Goal: Use online tool/utility: Utilize a website feature to perform a specific function

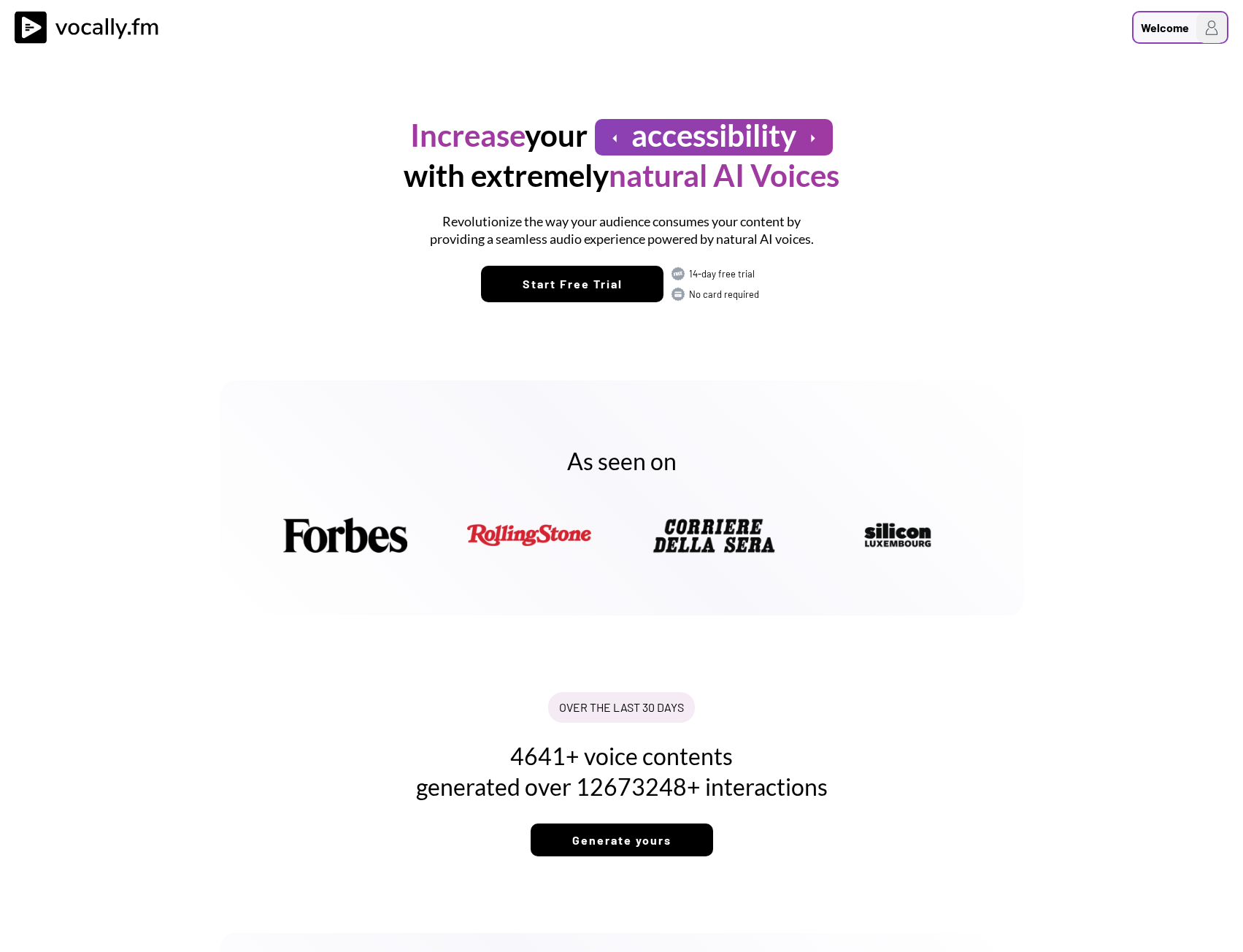
click at [1175, 33] on div "Welcome" at bounding box center [1164, 28] width 48 height 18
click at [1042, 74] on h3 "Login/Signup" at bounding box center [1118, 77] width 204 height 18
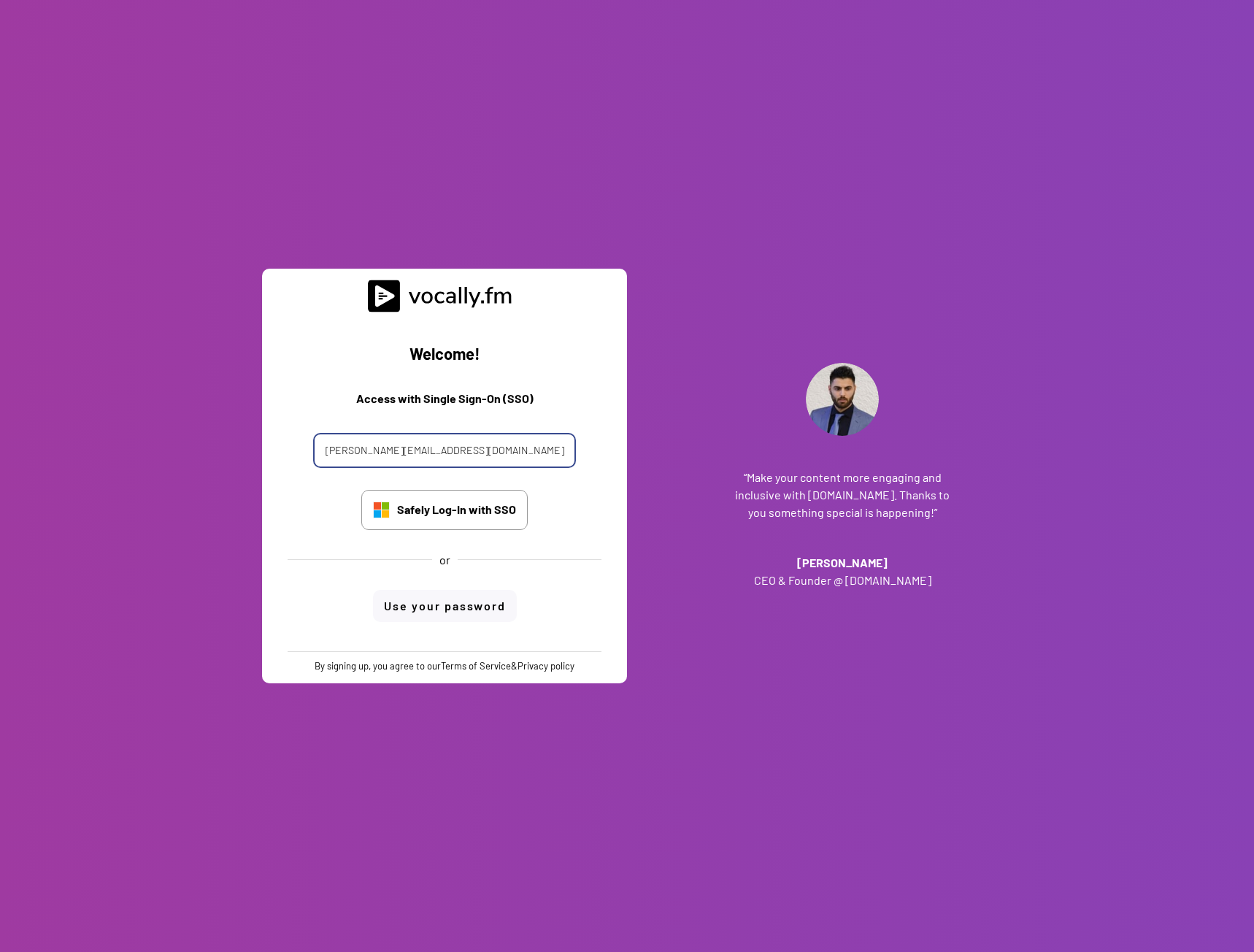
type input "alessandro.boreggio@eni.com"
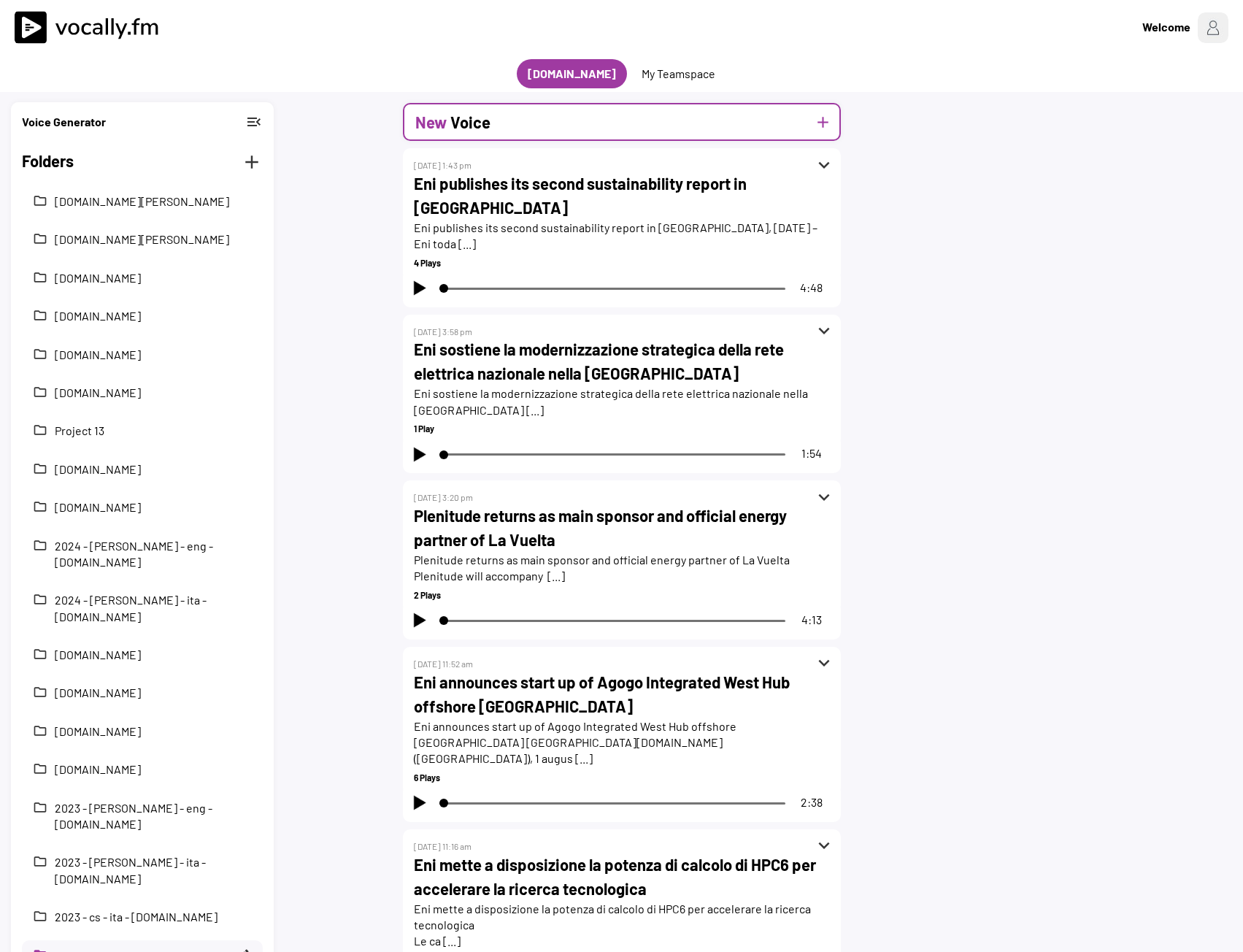
click at [489, 130] on h2 "Voice" at bounding box center [470, 122] width 40 height 24
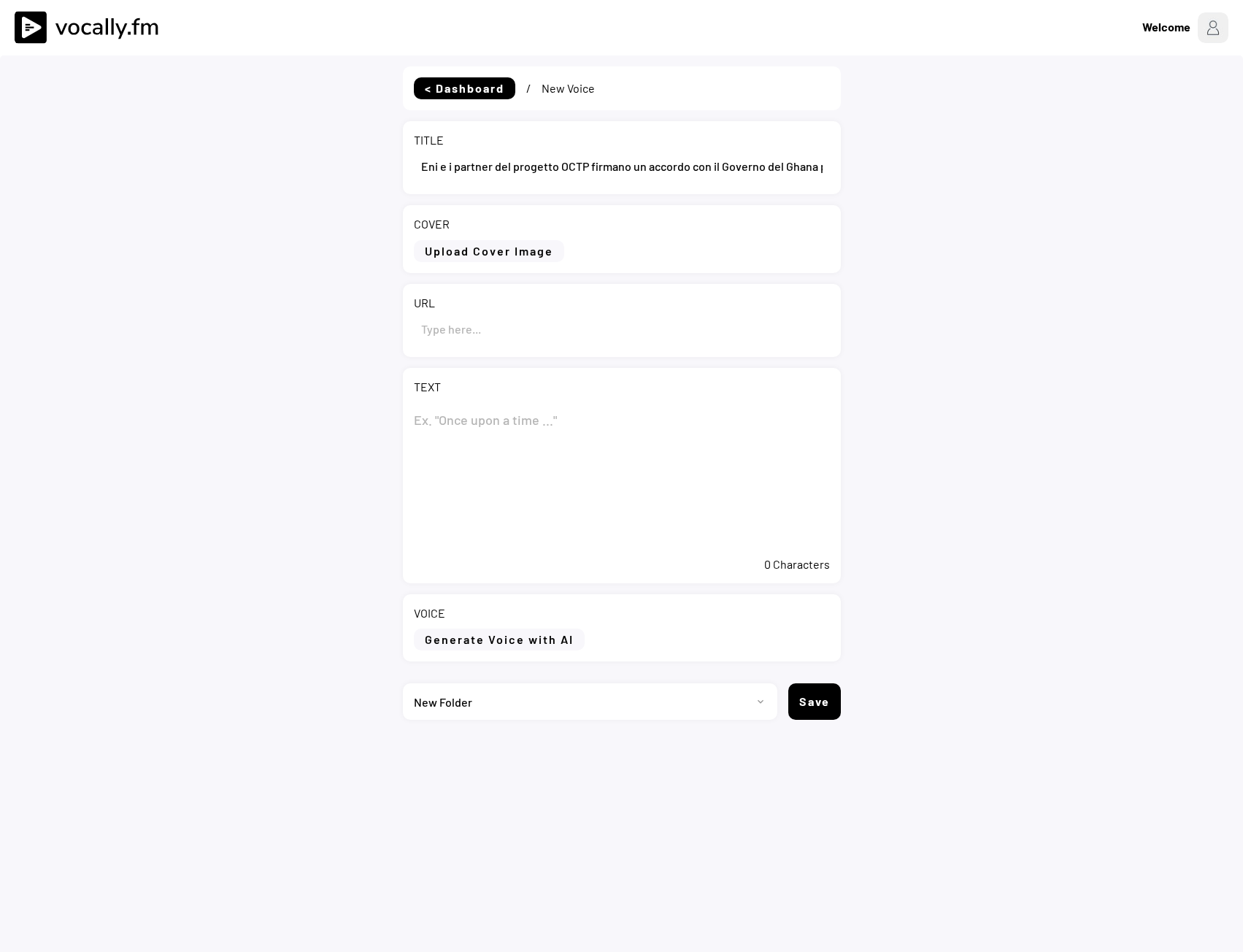
select select ""PLACEHOLDER_1427118222253""
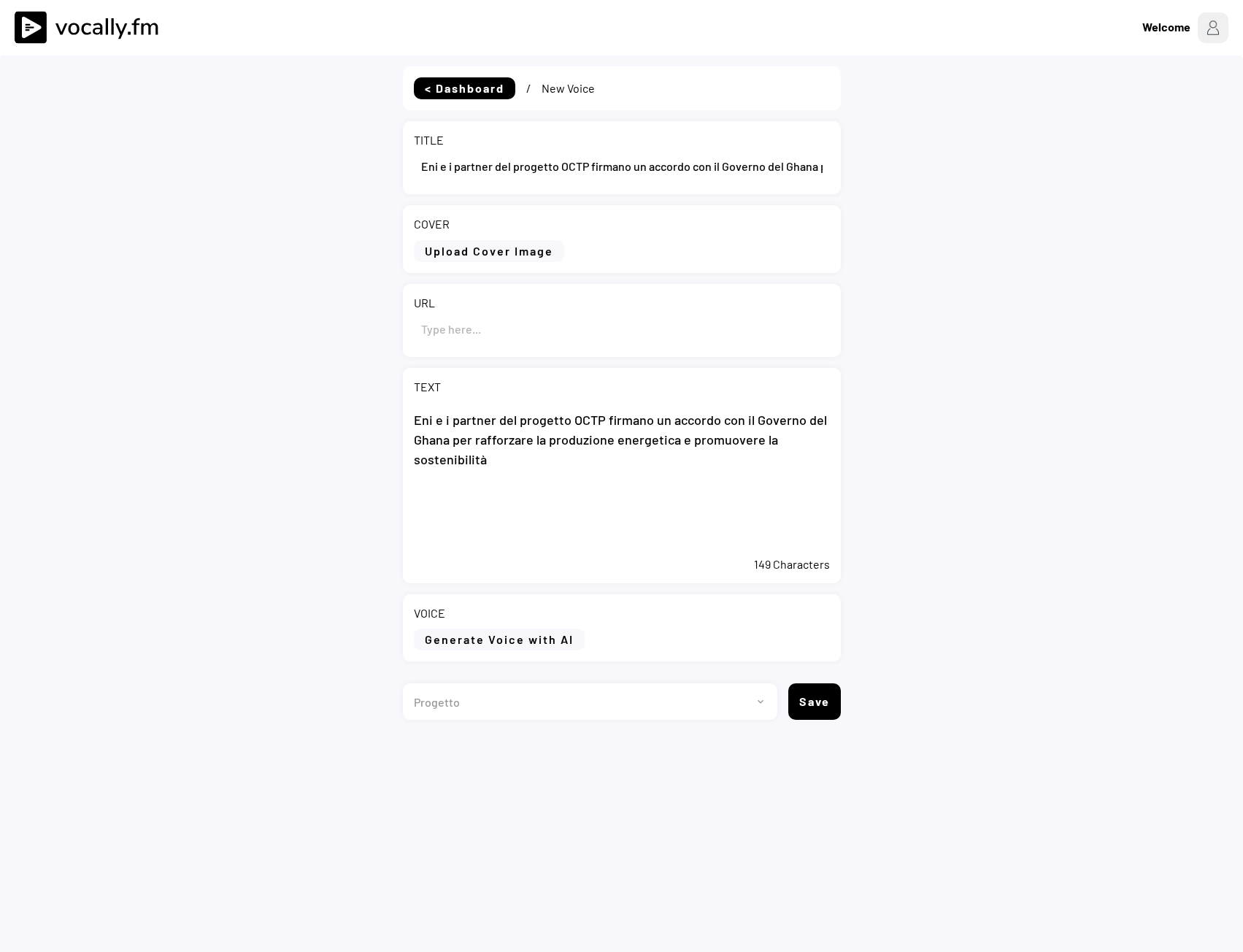
type textarea "Eni e i partner del progetto OCTP firmano un accordo con il Governo del Ghana p…"
paste input "[URL][DOMAIN_NAME]"
type input "[URL][DOMAIN_NAME]"
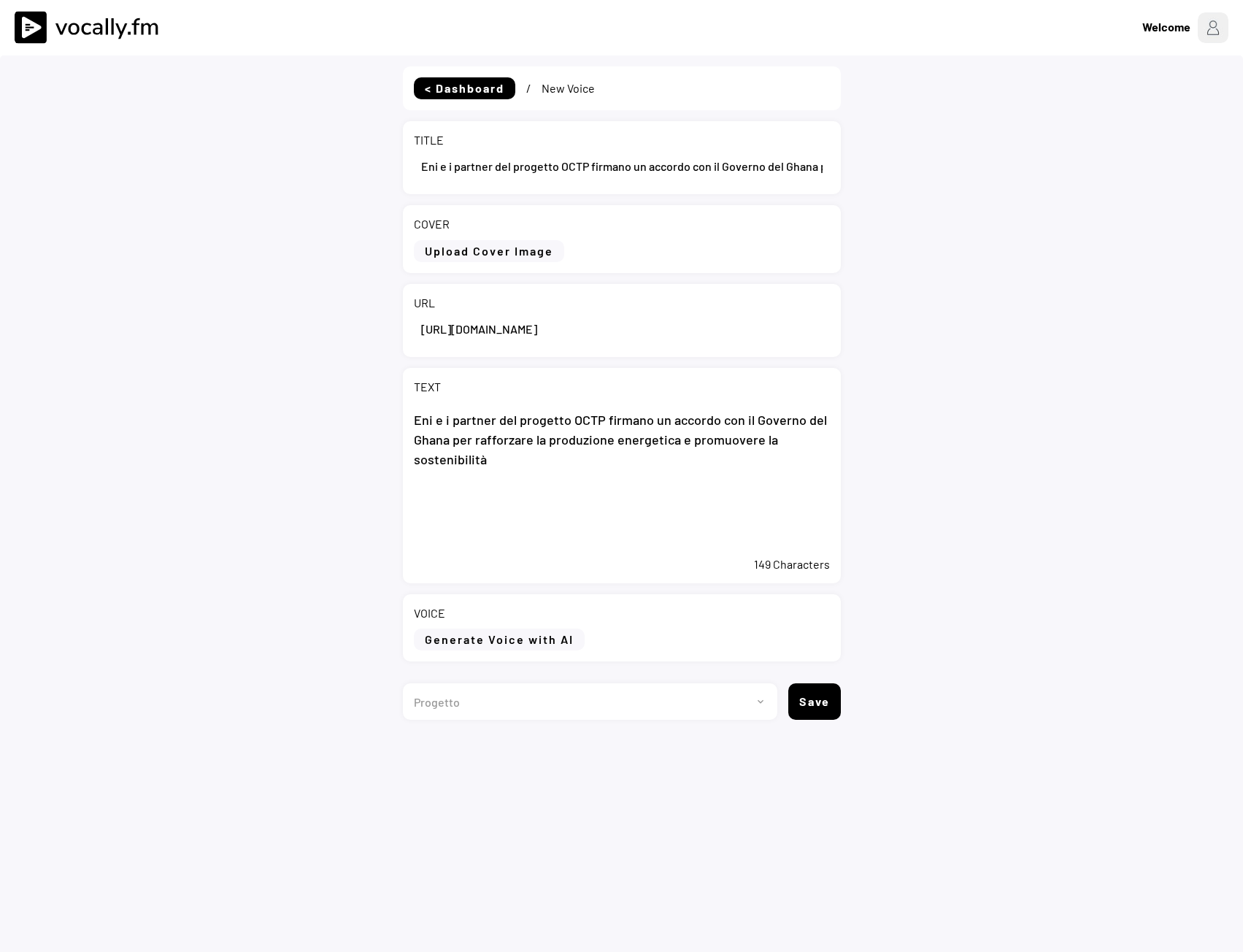
click at [533, 491] on textarea "Eni e i partner del progetto OCTP firmano un accordo con il Governo del Ghana p…" at bounding box center [622, 476] width 416 height 146
paste textarea "Lorem, 23 ipsumdolo 9454 – Sit, ametcon ad elitsed doe temporin Utlabore Etdo M…"
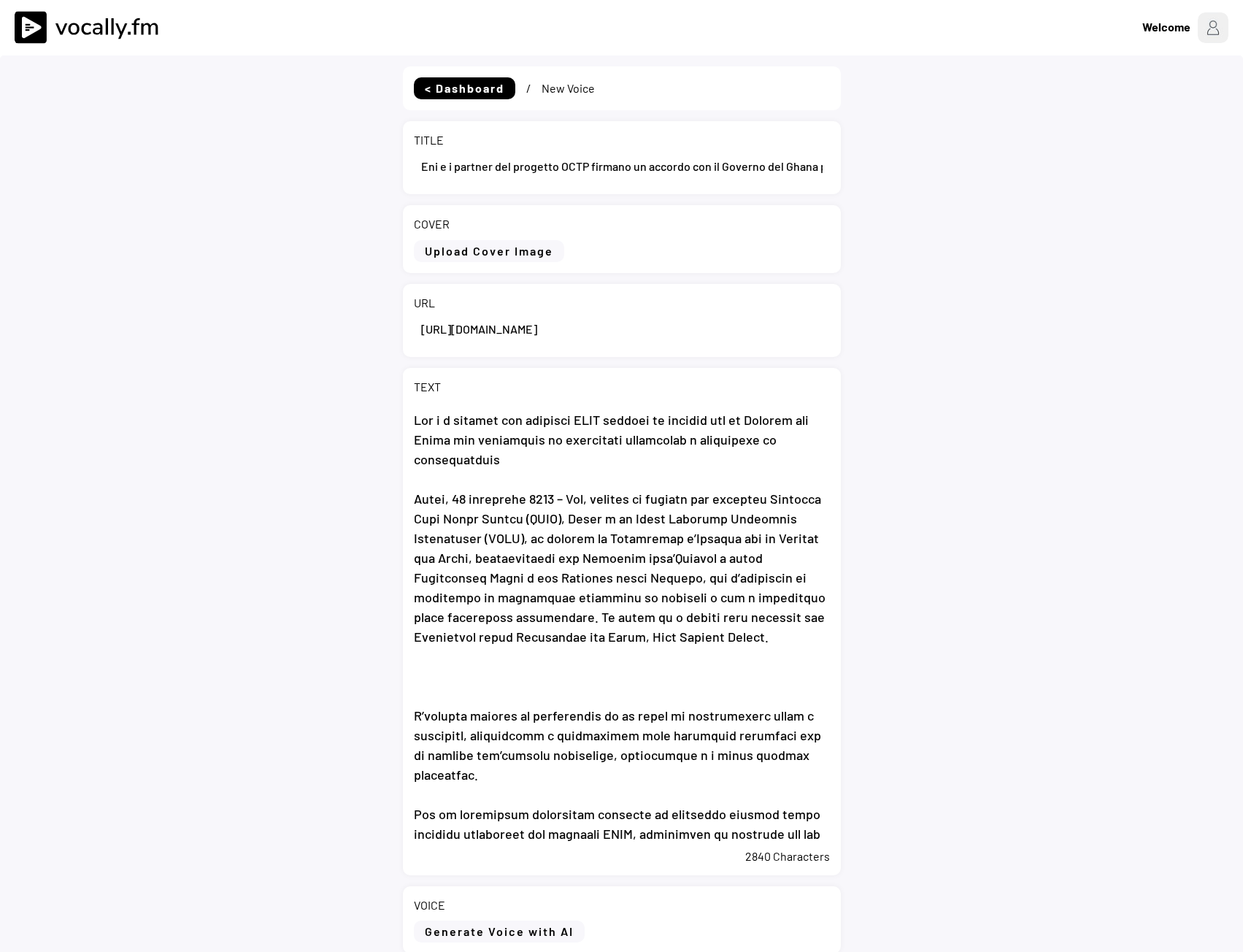
click at [527, 476] on textarea at bounding box center [622, 622] width 416 height 438
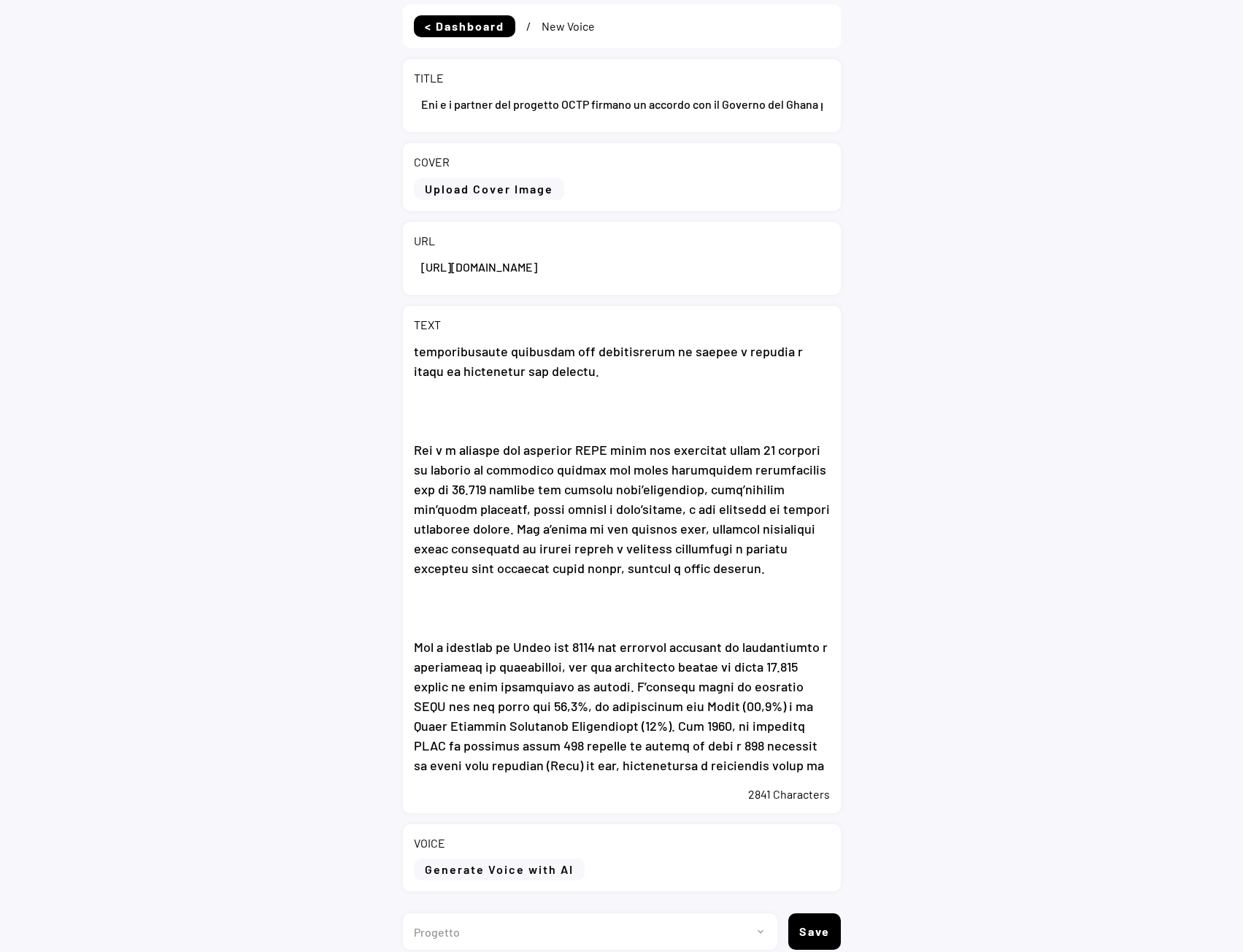
scroll to position [126, 0]
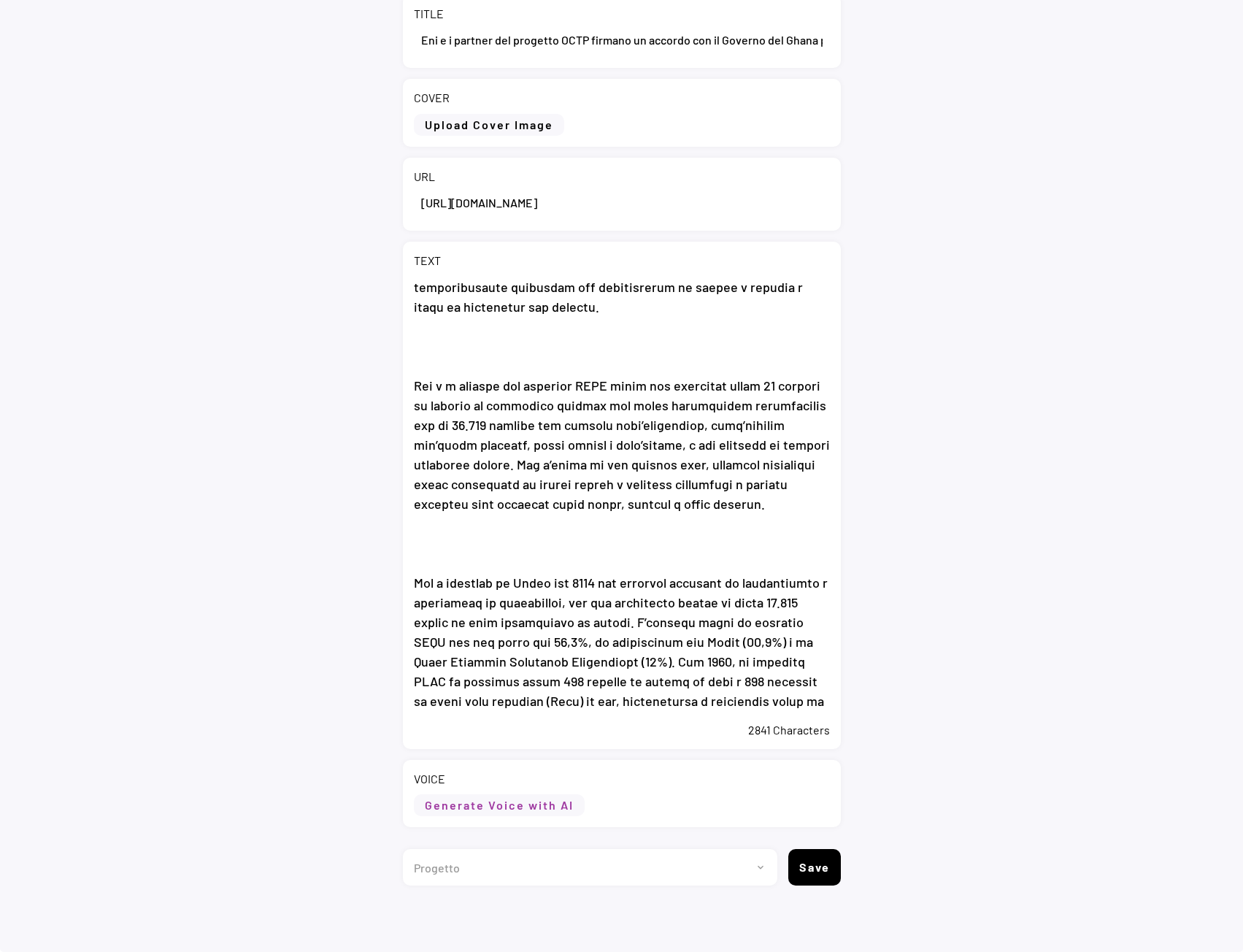
type textarea "Eni e i partner del progetto OCTP firmano un accordo con il Governo del Ghana p…"
click at [525, 802] on button "Generate Voice with AI" at bounding box center [500, 805] width 171 height 22
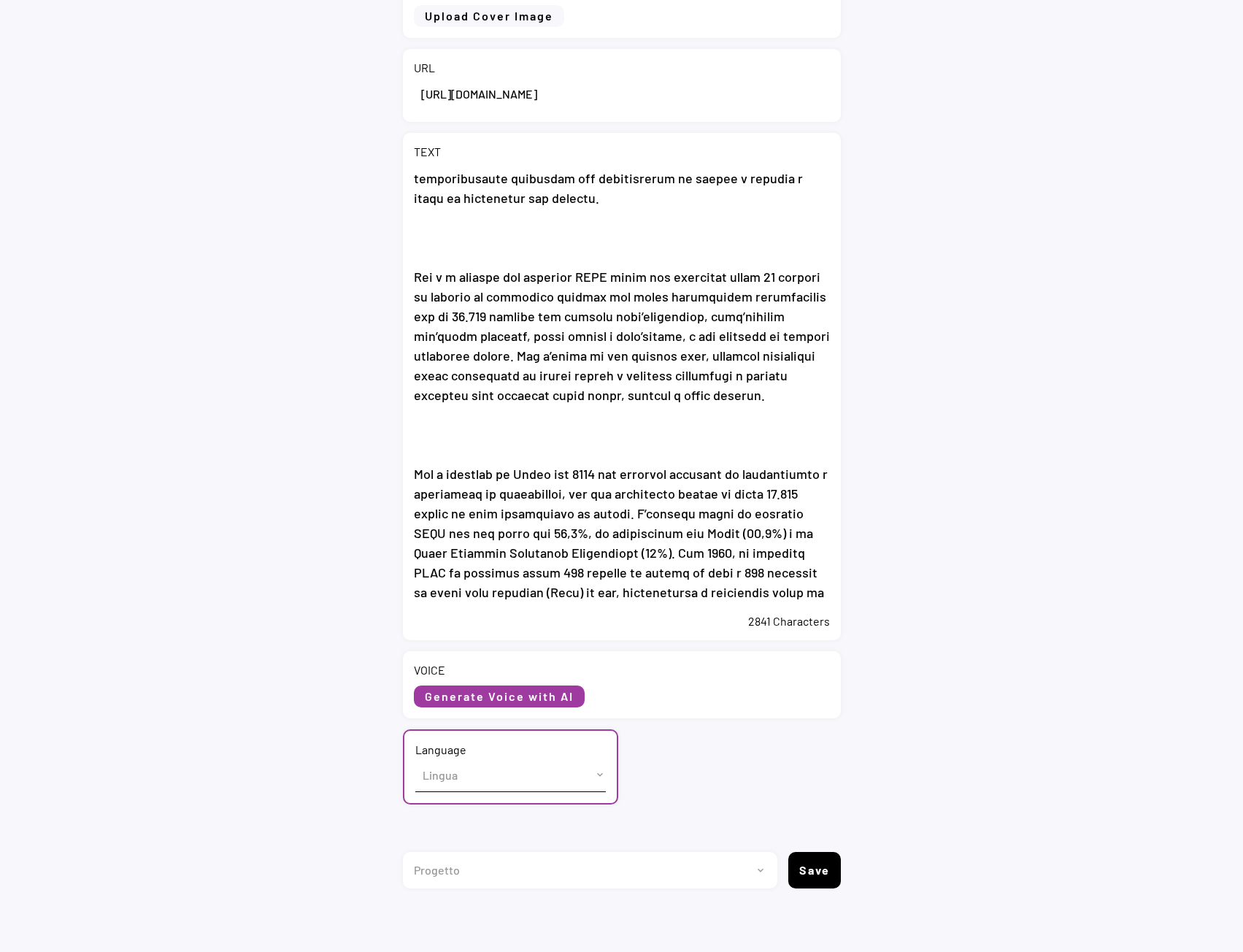
scroll to position [238, 0]
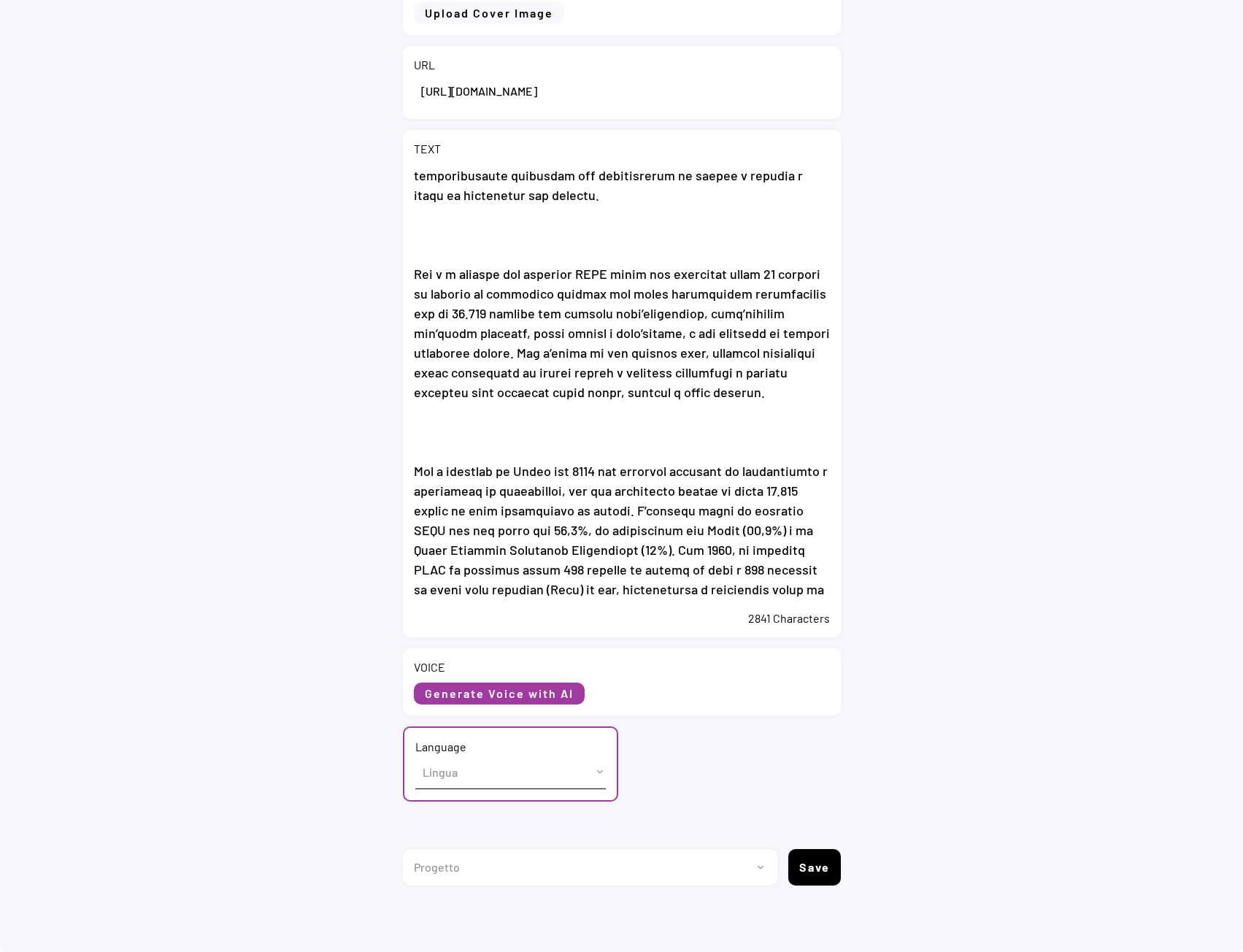
click at [452, 771] on select "Lingua English (US) French (France) Italian (Italy)" at bounding box center [511, 771] width 191 height 33
select select ""Italian (Italy)""
click at [416, 755] on select "Lingua English (US) French (France) Italian (Italy)" at bounding box center [511, 771] width 191 height 33
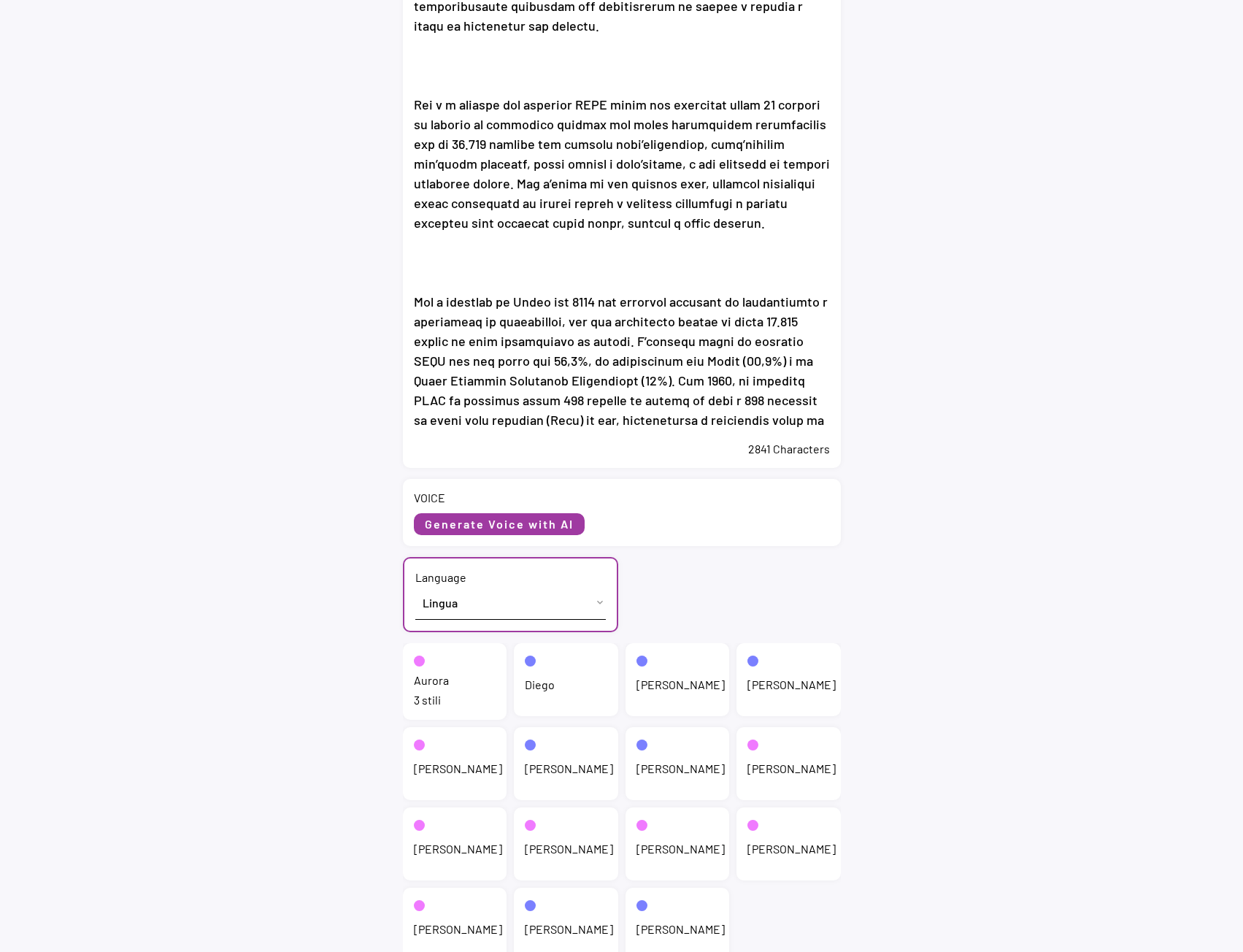
scroll to position [457, 0]
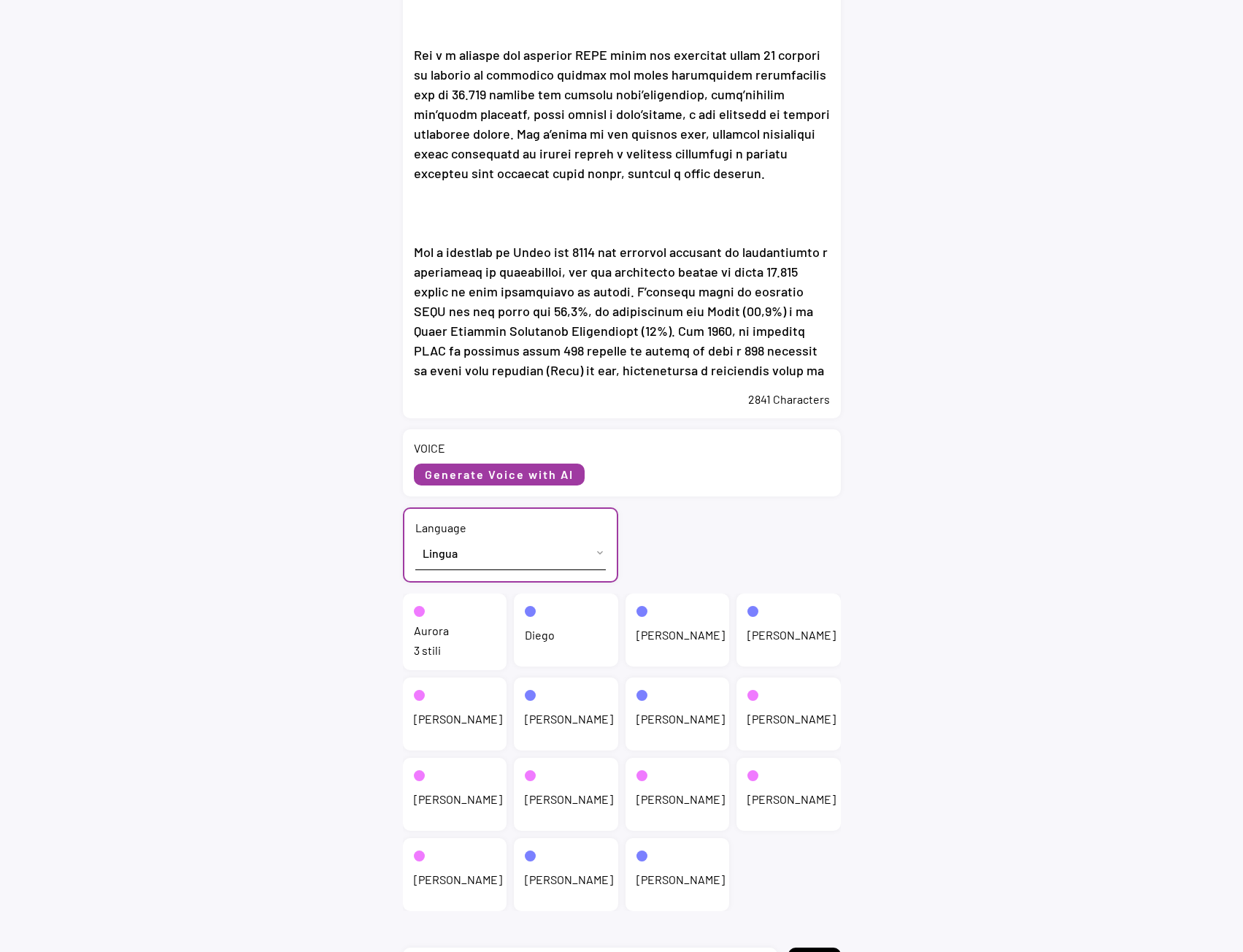
click at [470, 637] on div "Aurora 3 stili" at bounding box center [455, 631] width 105 height 77
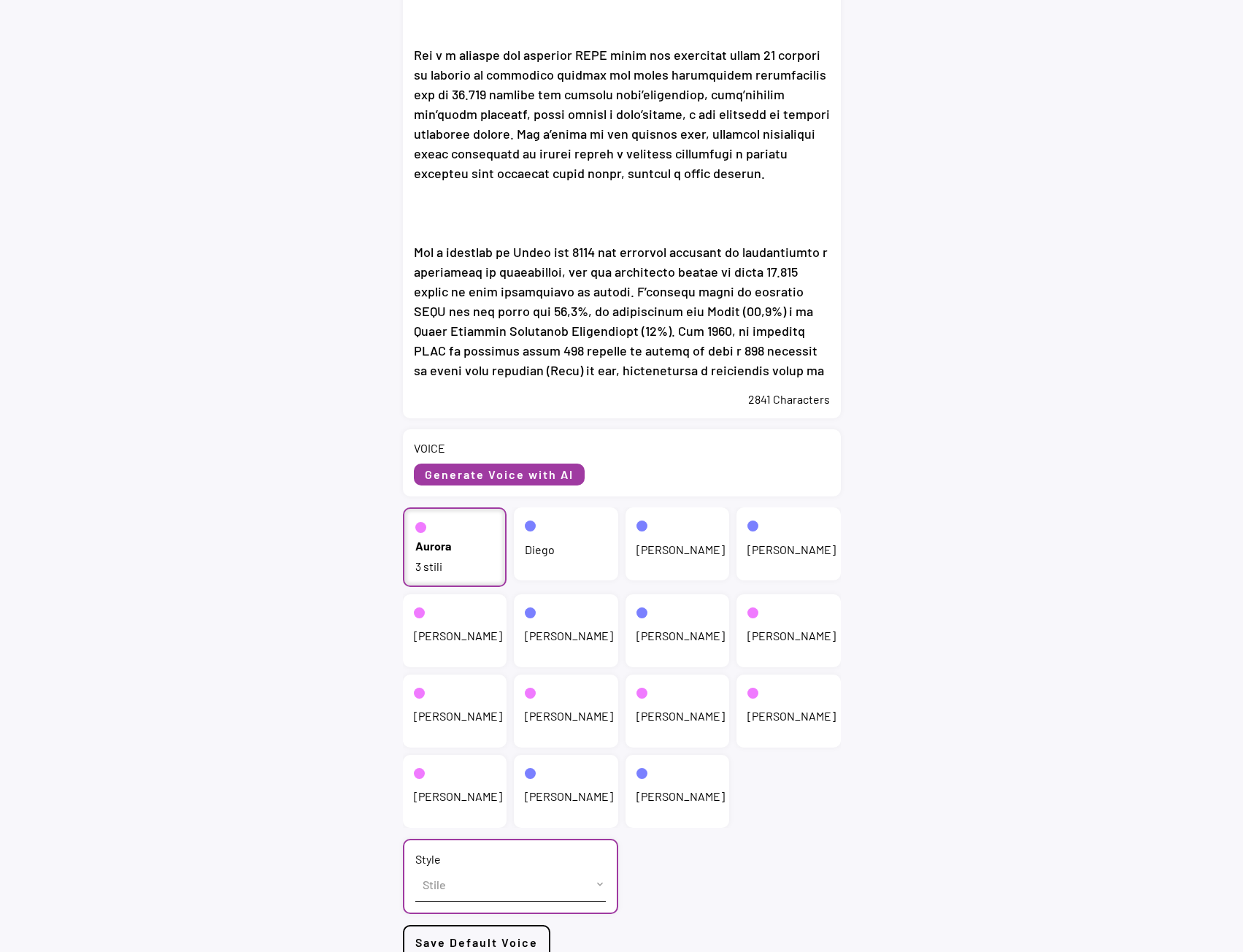
scroll to position [395, 0]
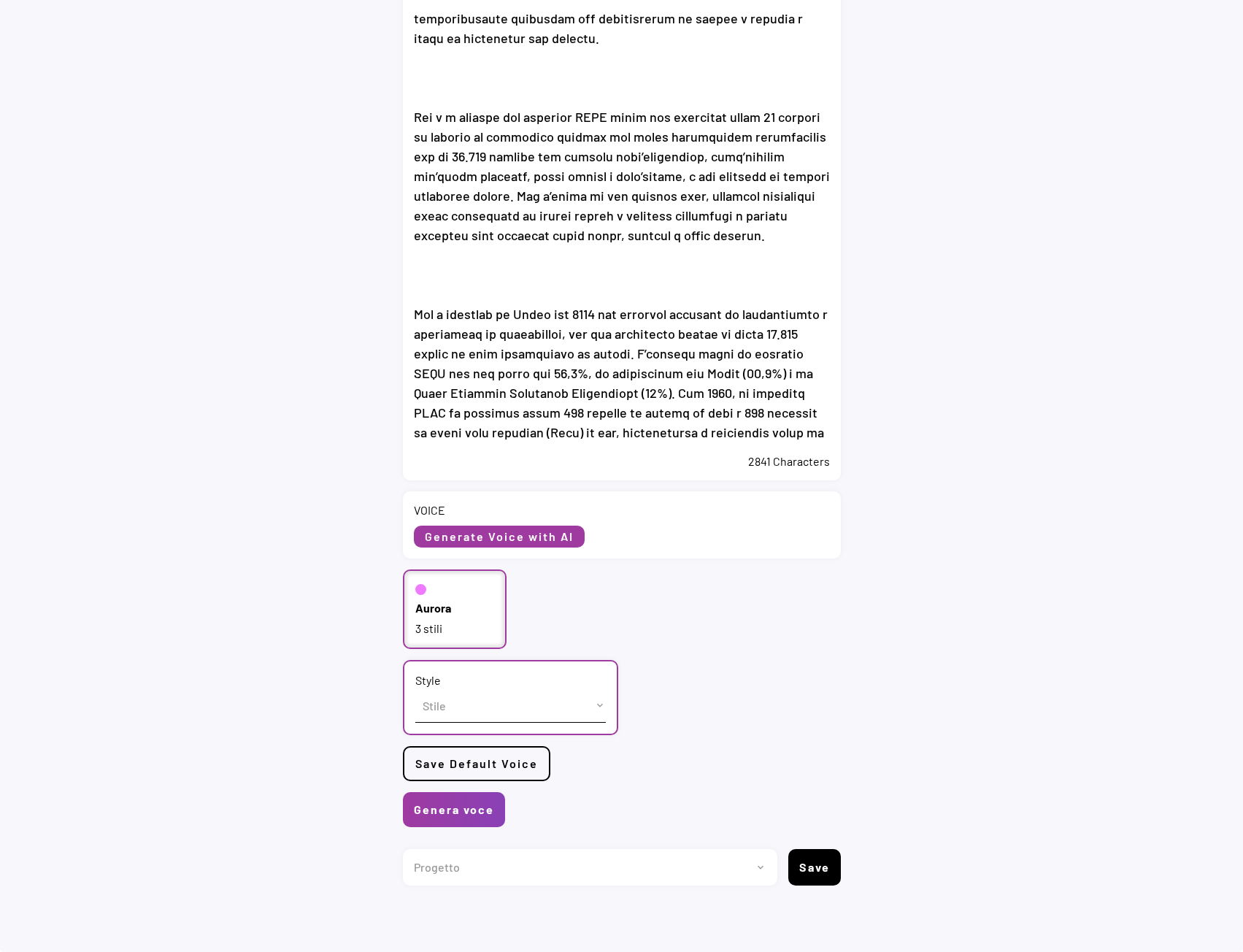
drag, startPoint x: 501, startPoint y: 693, endPoint x: 499, endPoint y: 701, distance: 8.2
click at [501, 693] on select "Stile cheerful chat Default" at bounding box center [511, 705] width 191 height 33
select select ""chat""
click at [416, 689] on select "Stile cheerful chat Default" at bounding box center [511, 705] width 191 height 33
click at [816, 864] on button "Save" at bounding box center [814, 867] width 52 height 37
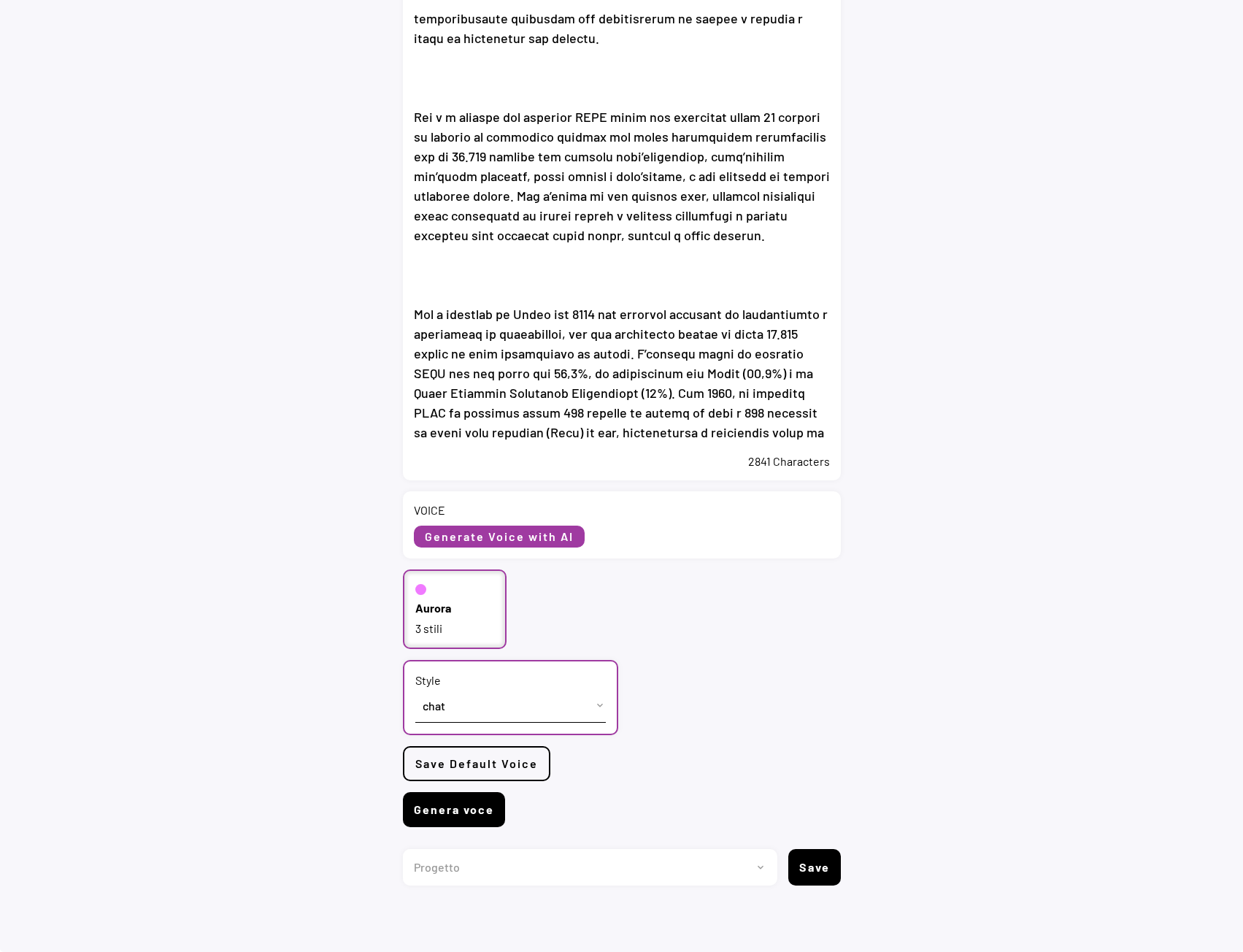
click at [438, 815] on button "Genera voce" at bounding box center [454, 810] width 102 height 35
click at [453, 811] on button "Genera voce" at bounding box center [454, 810] width 102 height 35
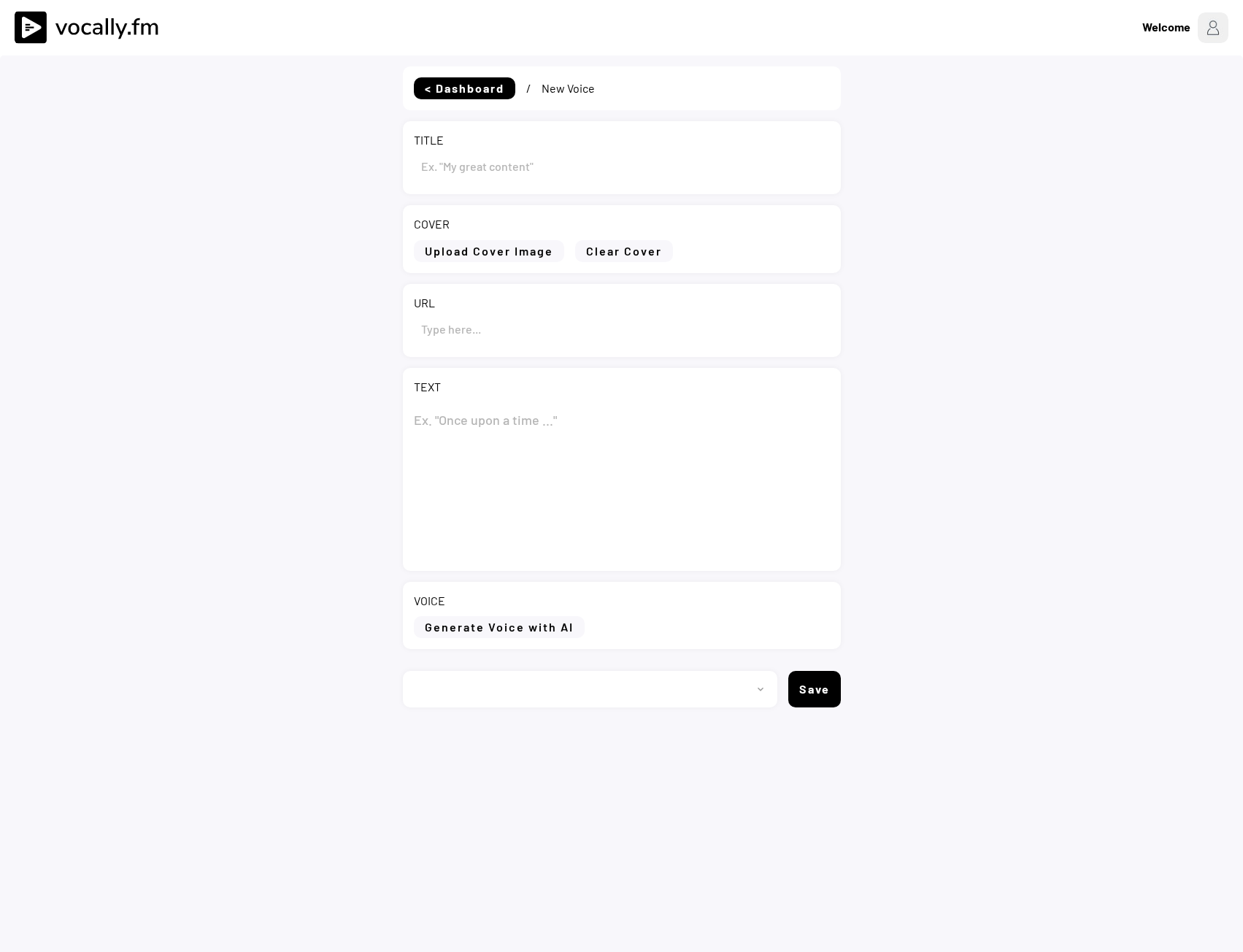
type input "Eni e i partner del progetto OCTP firmano un accordo con il Governo del Ghana p…"
type input "https://www.eni.com/it-IT/media/comunicati-stampa/2025/09/cs-eni-partner-proget…"
type textarea "Eni e i partner del progetto OCTP firmano un accordo con il Governo del Ghana p…"
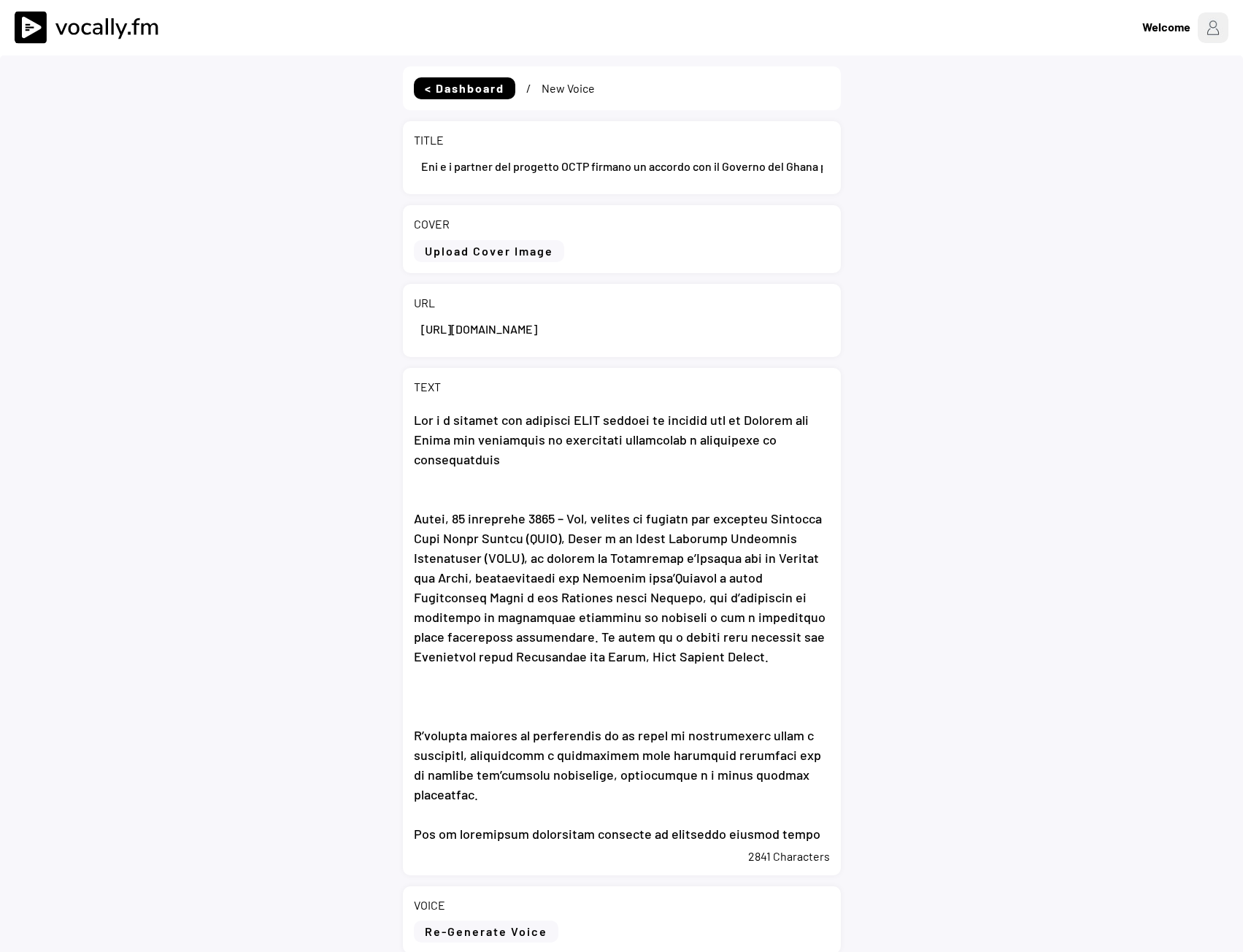
select select ""PLACEHOLDER_1427118222253""
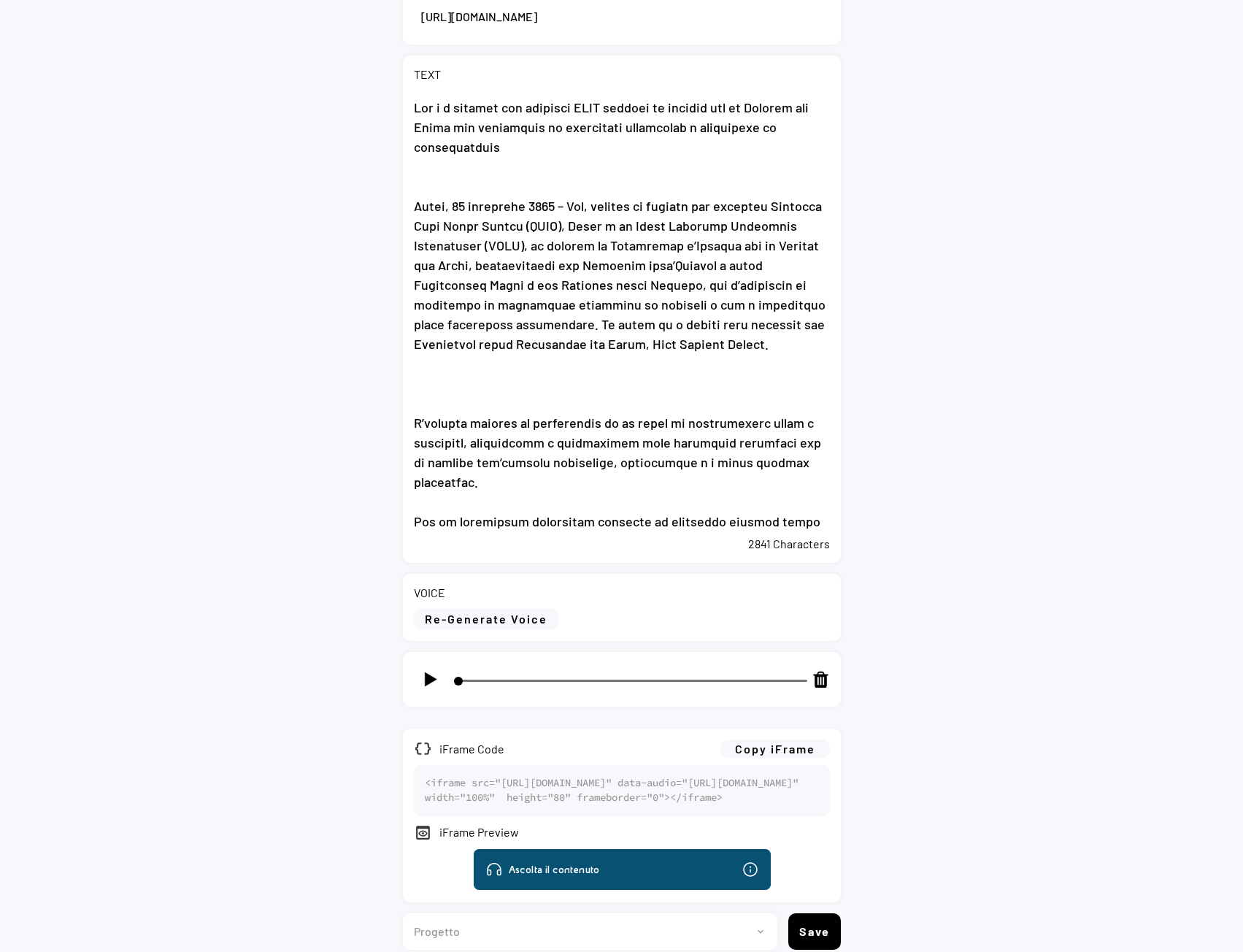
scroll to position [433, 0]
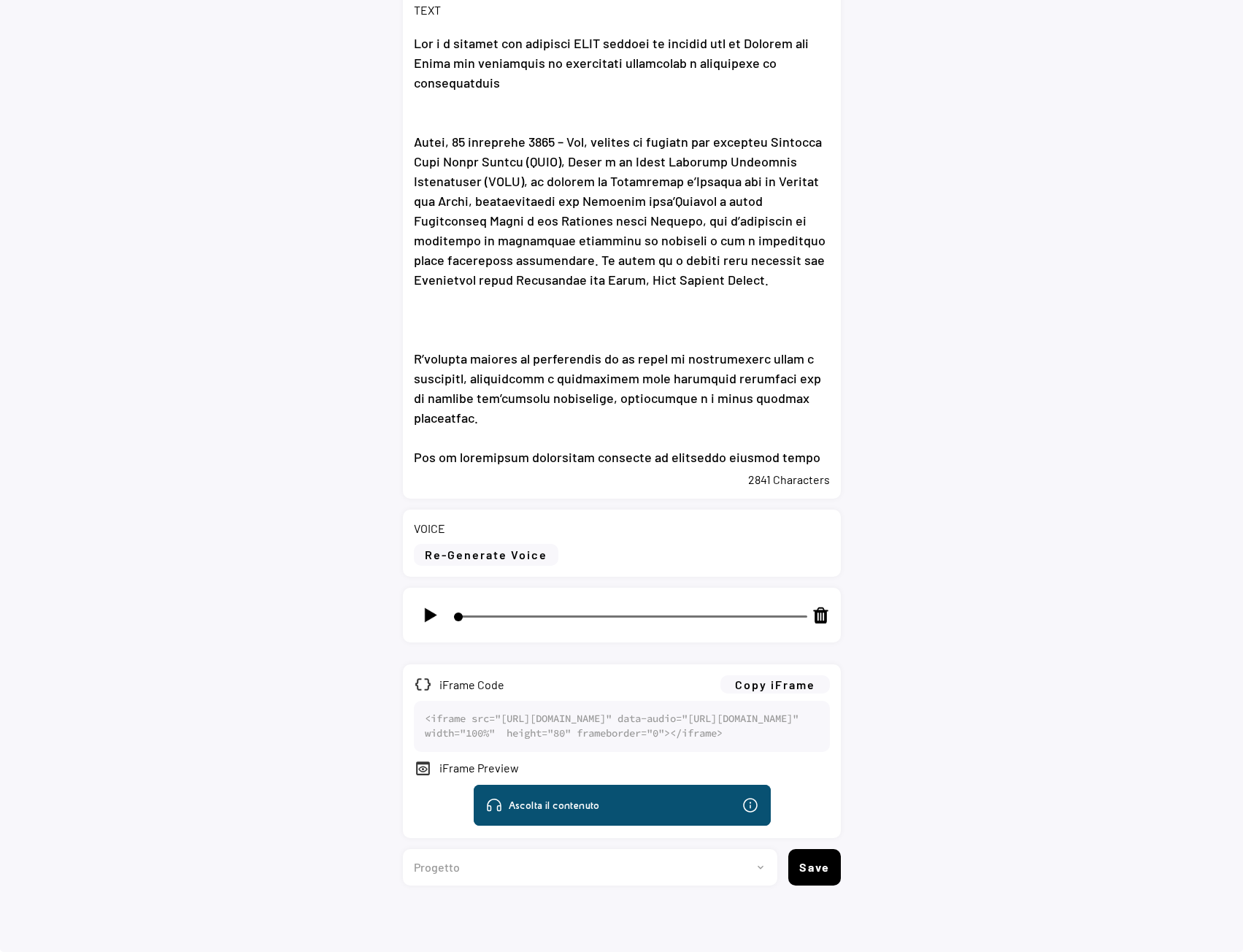
click at [421, 606] on img at bounding box center [430, 615] width 18 height 18
click at [432, 606] on img at bounding box center [430, 615] width 18 height 18
type input "3"
click at [783, 675] on button "Copy iFrame" at bounding box center [775, 684] width 110 height 18
click at [675, 851] on select "Progetto 2023 - cs - eng - [DOMAIN_NAME] 2023 - cs - ita - [DOMAIN_NAME] 2023 -…" at bounding box center [584, 867] width 363 height 37
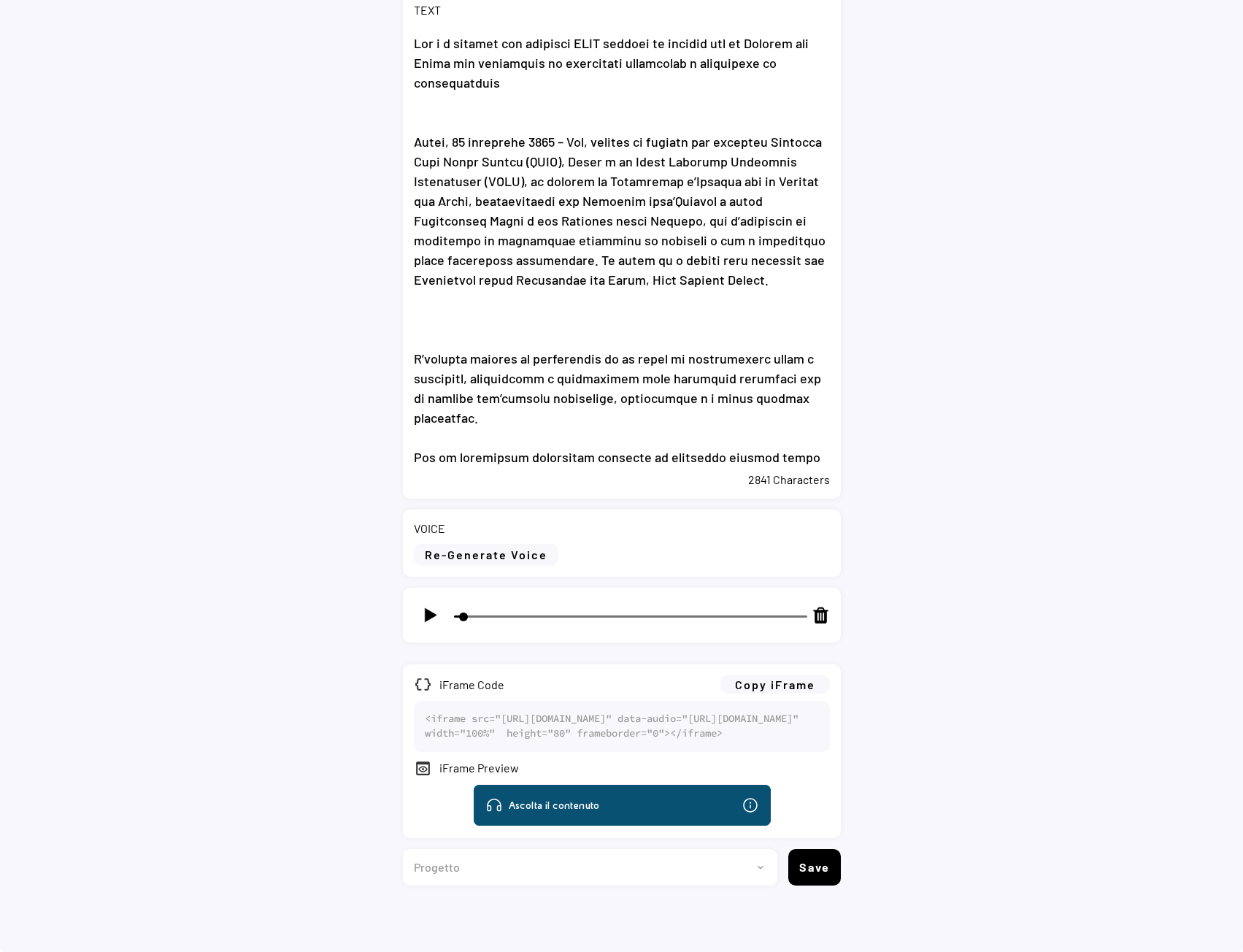
select select ""1348695171700984260__LOOKUP__1735904233799x559431839768379400""
click at [403, 849] on select "Progetto 2023 - cs - eng - [DOMAIN_NAME] 2023 - cs - ita - [DOMAIN_NAME] 2023 -…" at bounding box center [584, 867] width 363 height 37
click at [824, 861] on button "Save" at bounding box center [814, 867] width 52 height 37
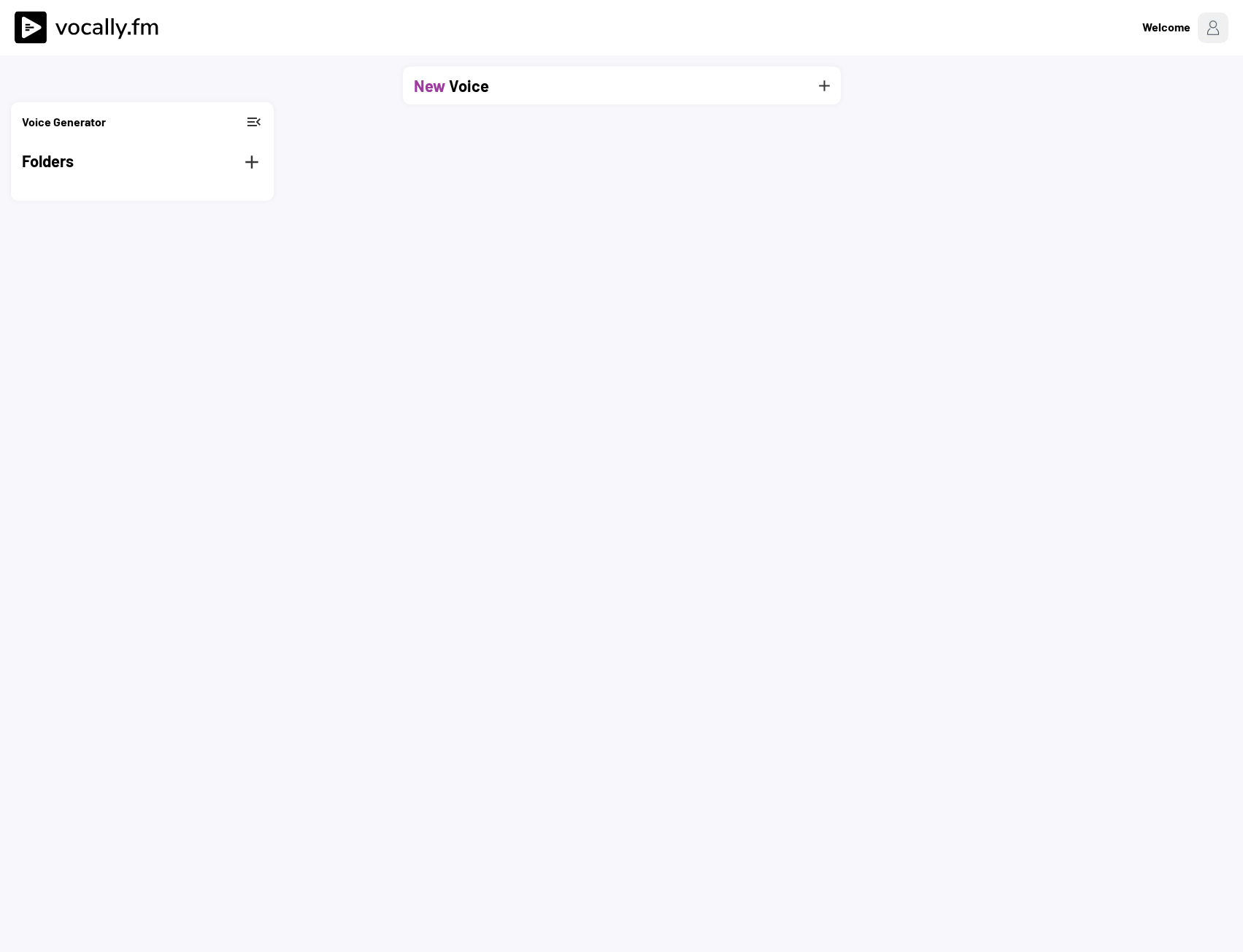
click at [571, 105] on div "New Voice add" at bounding box center [622, 85] width 438 height 38
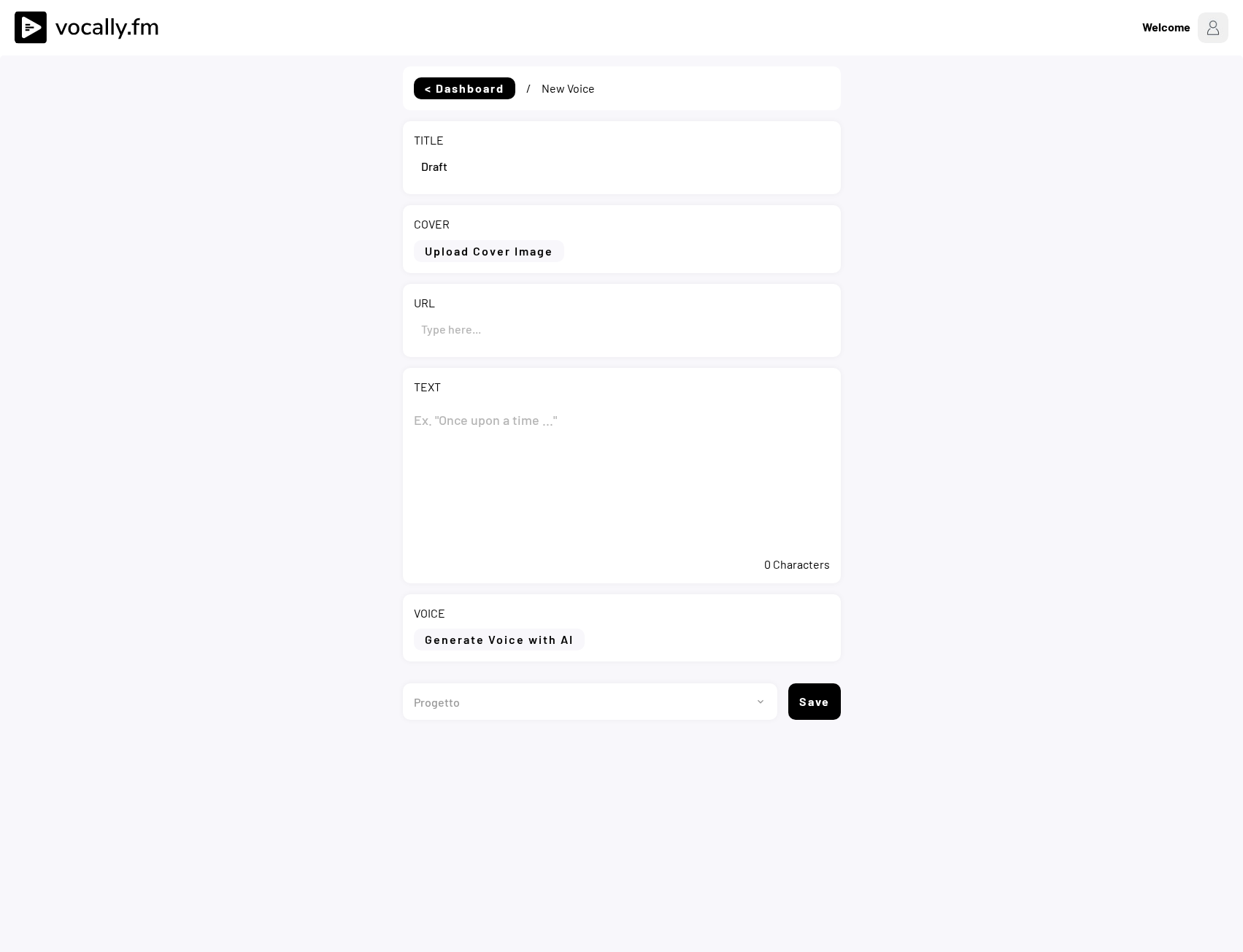
select select ""1348695171700984260__LOOKUP__1735904233799x559431839768379400""
click at [447, 167] on input "input" at bounding box center [622, 166] width 416 height 35
click at [438, 167] on input "input" at bounding box center [622, 166] width 416 height 35
paste input "Eni and its OCTP partners sign an agreement with the Government of Ghana to str…"
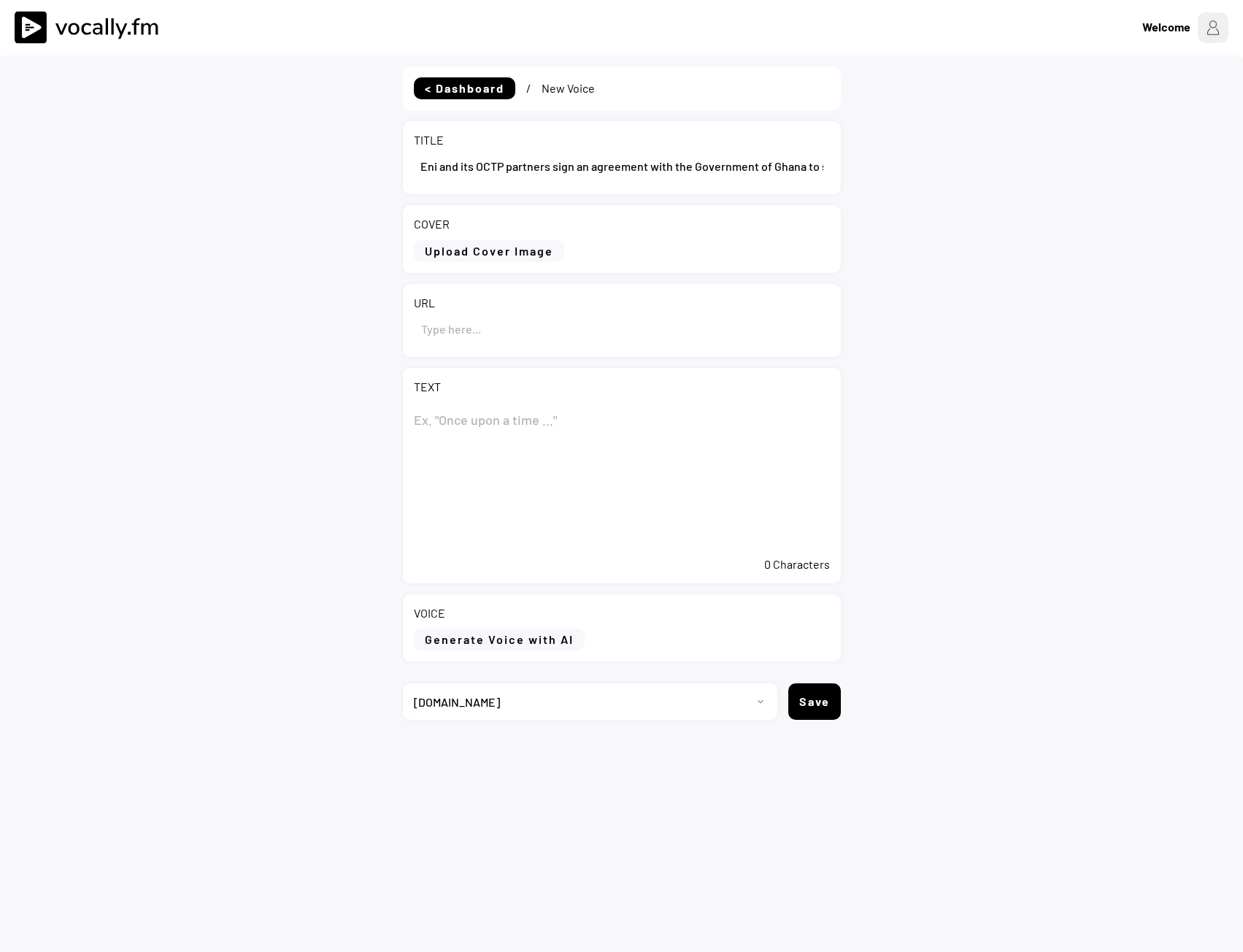
scroll to position [0, 283]
type input "Eni and its OCTP partners sign an agreement with the Government of Ghana to str…"
paste textarea "Eni and its OCTP partners sign an agreement with the Government of Ghana to str…"
type textarea "Eni and its OCTP partners sign an agreement with the Government of Ghana to str…"
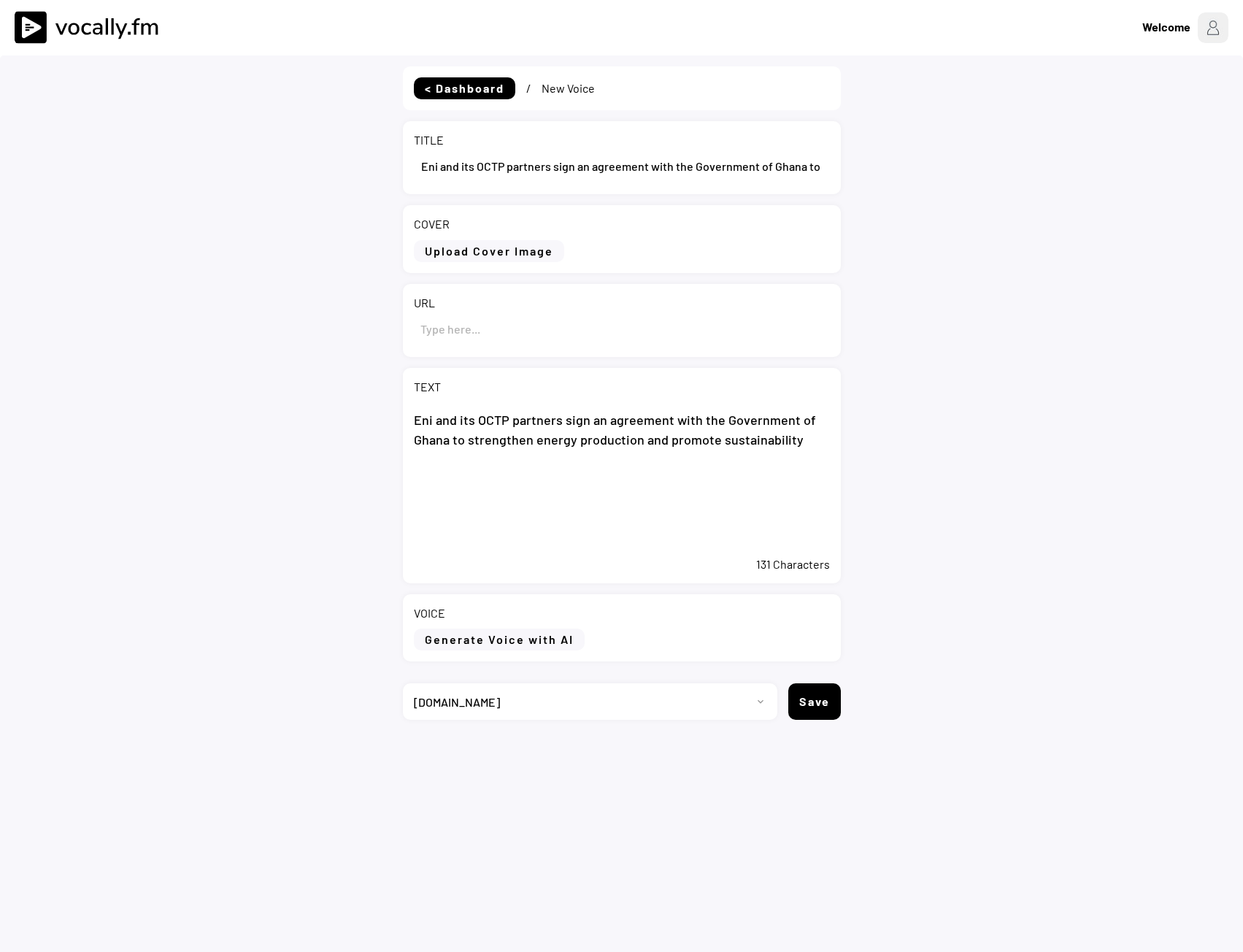
click at [488, 327] on input "input" at bounding box center [622, 329] width 416 height 35
paste input "https://www.eni.com/en-IT/media/press-release/2025/09/pr-eni-octp-partners-sign…"
type input "https://www.eni.com/en-IT/media/press-release/2025/09/pr-eni-octp-partners-sign…"
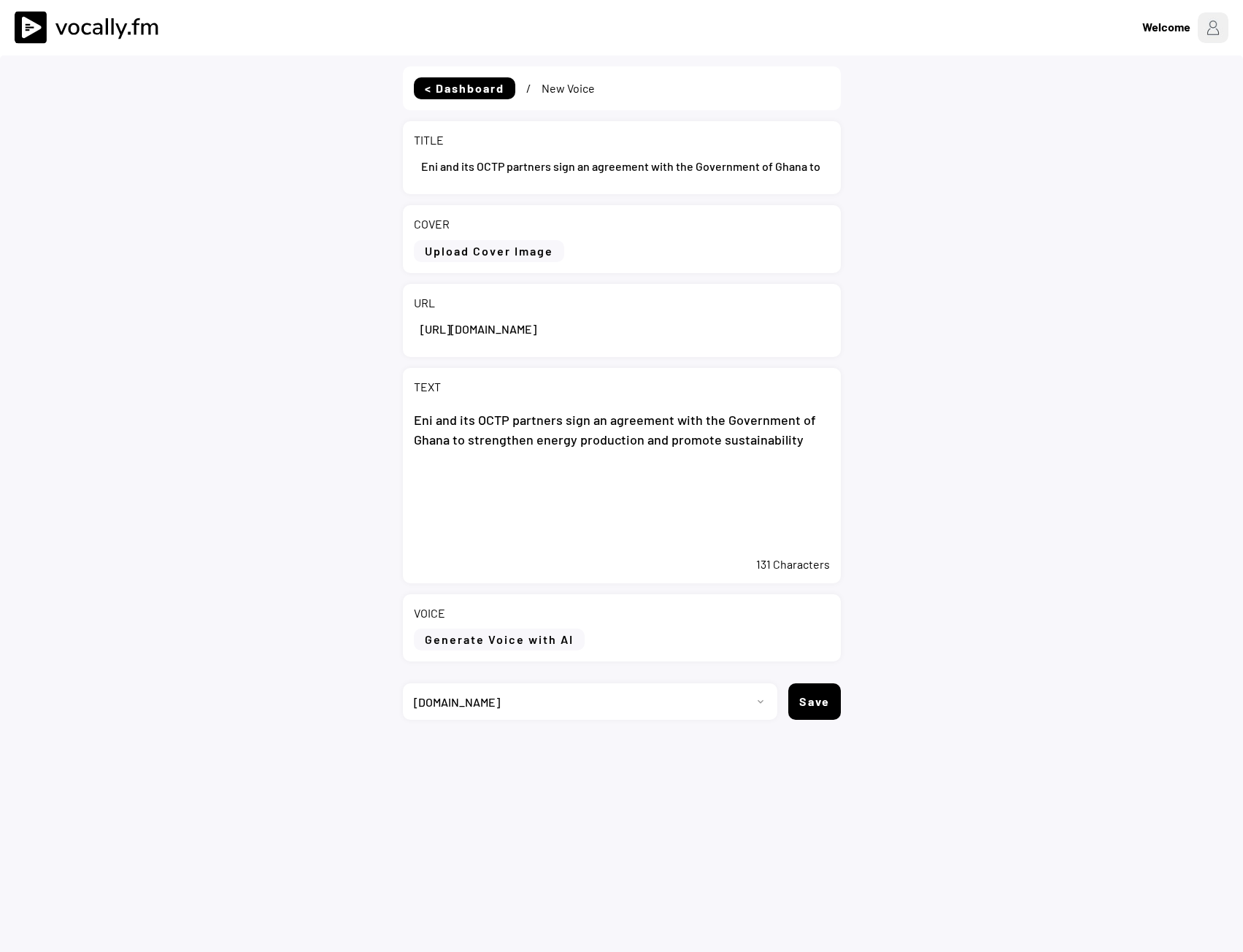
drag, startPoint x: 814, startPoint y: 444, endPoint x: 824, endPoint y: 436, distance: 12.8
click at [814, 443] on textarea "Eni and its OCTP partners sign an agreement with the Government of Ghana to str…" at bounding box center [622, 476] width 416 height 146
click at [463, 494] on textarea "Eni and its OCTP partners sign an agreement with the Government of Ghana to str…" at bounding box center [622, 476] width 416 height 146
paste textarea "Accra, 16 September 2025 - Eni, together with its Offshore Cape Three Points (O…"
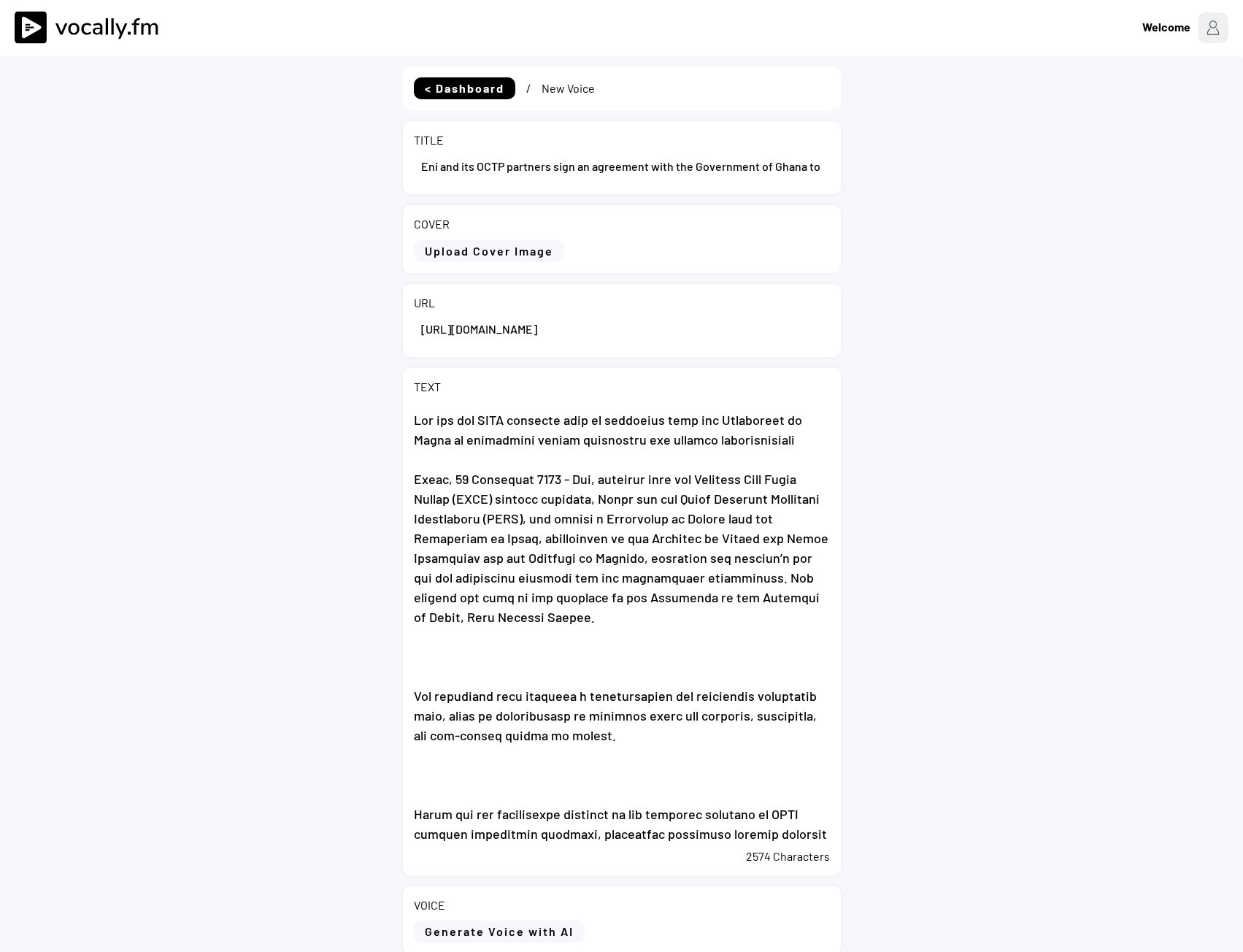
type textarea "Eni and its OCTP partners sign an agreement with the Government of Ghana to str…"
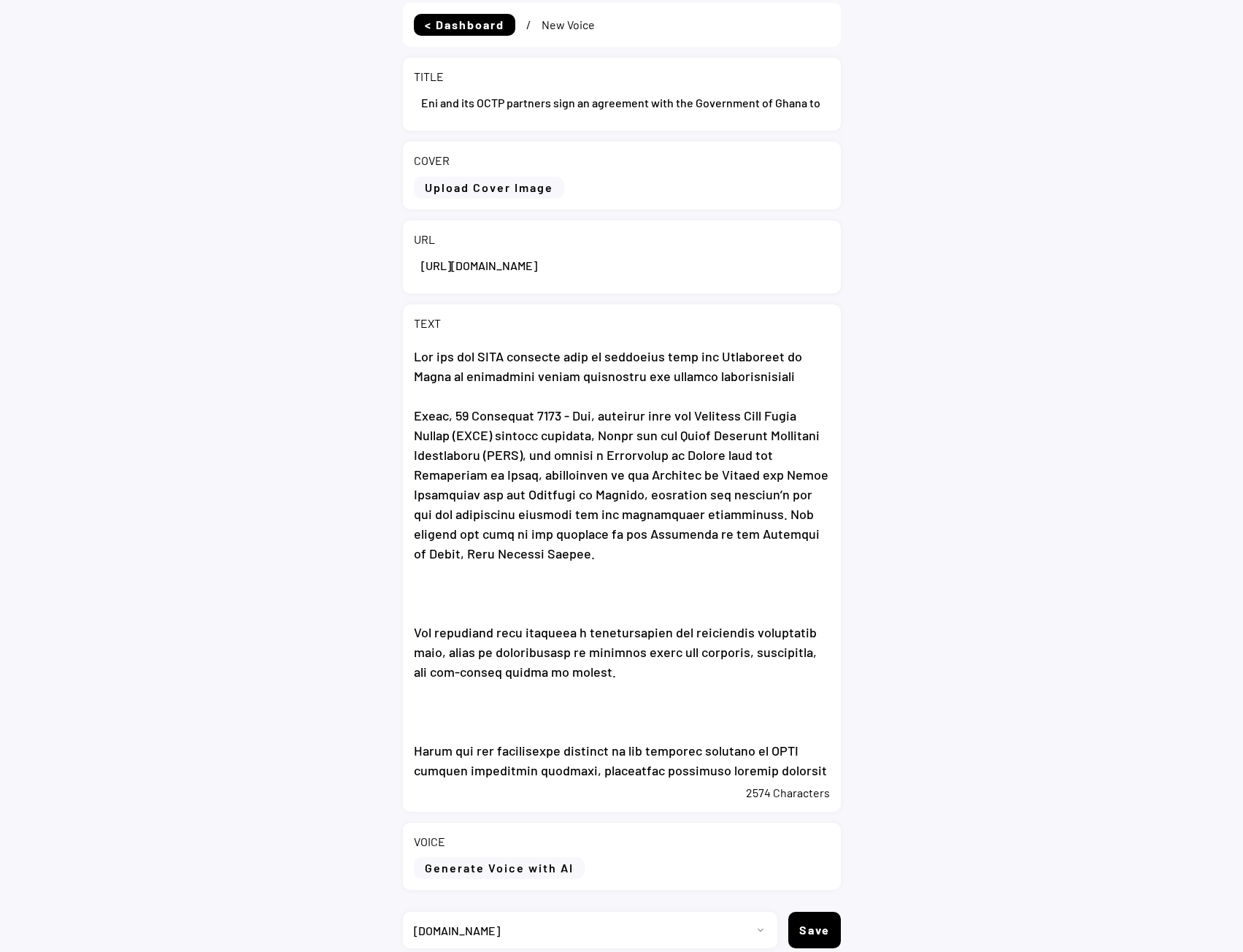
scroll to position [126, 0]
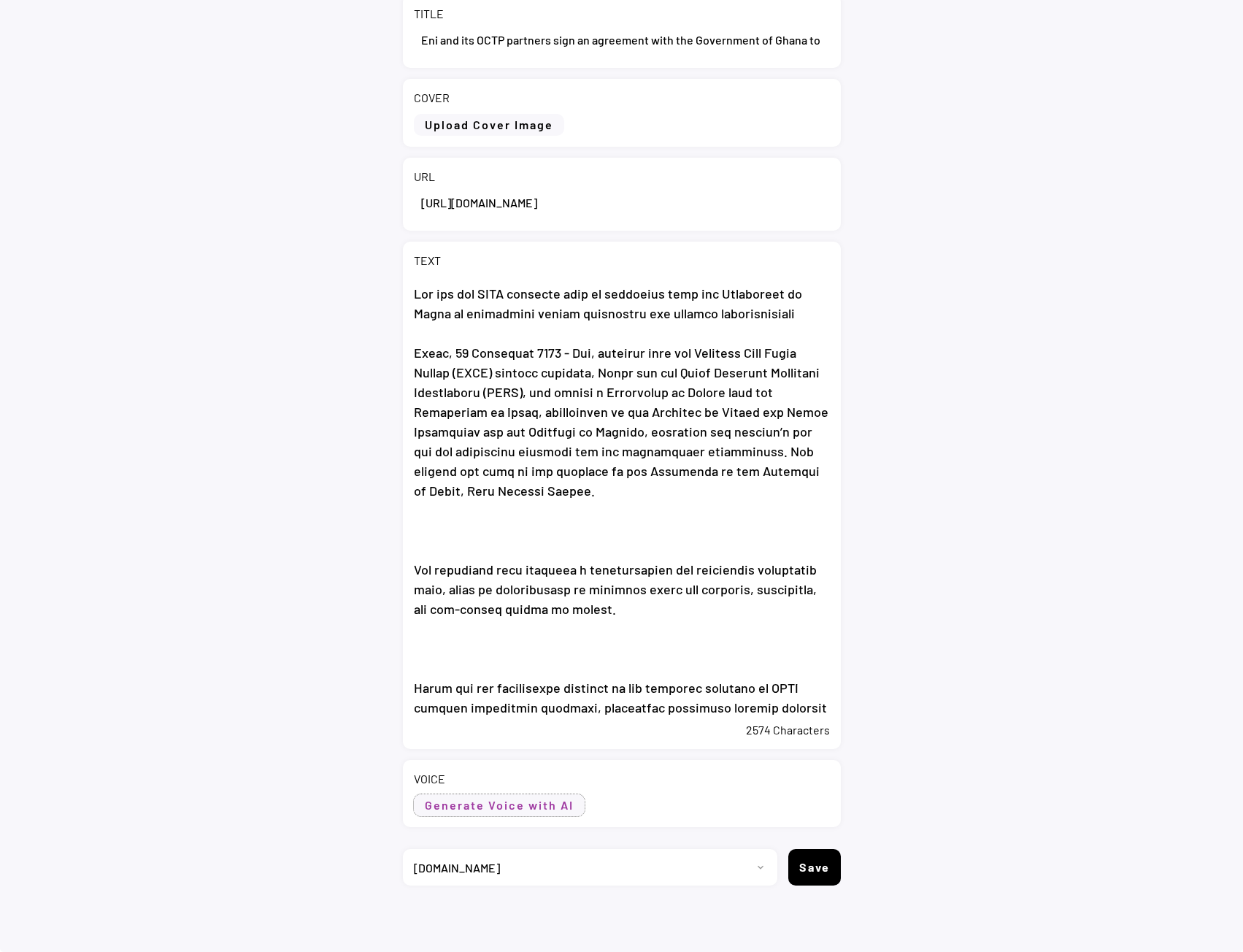
click at [531, 811] on button "Generate Voice with AI" at bounding box center [500, 805] width 171 height 22
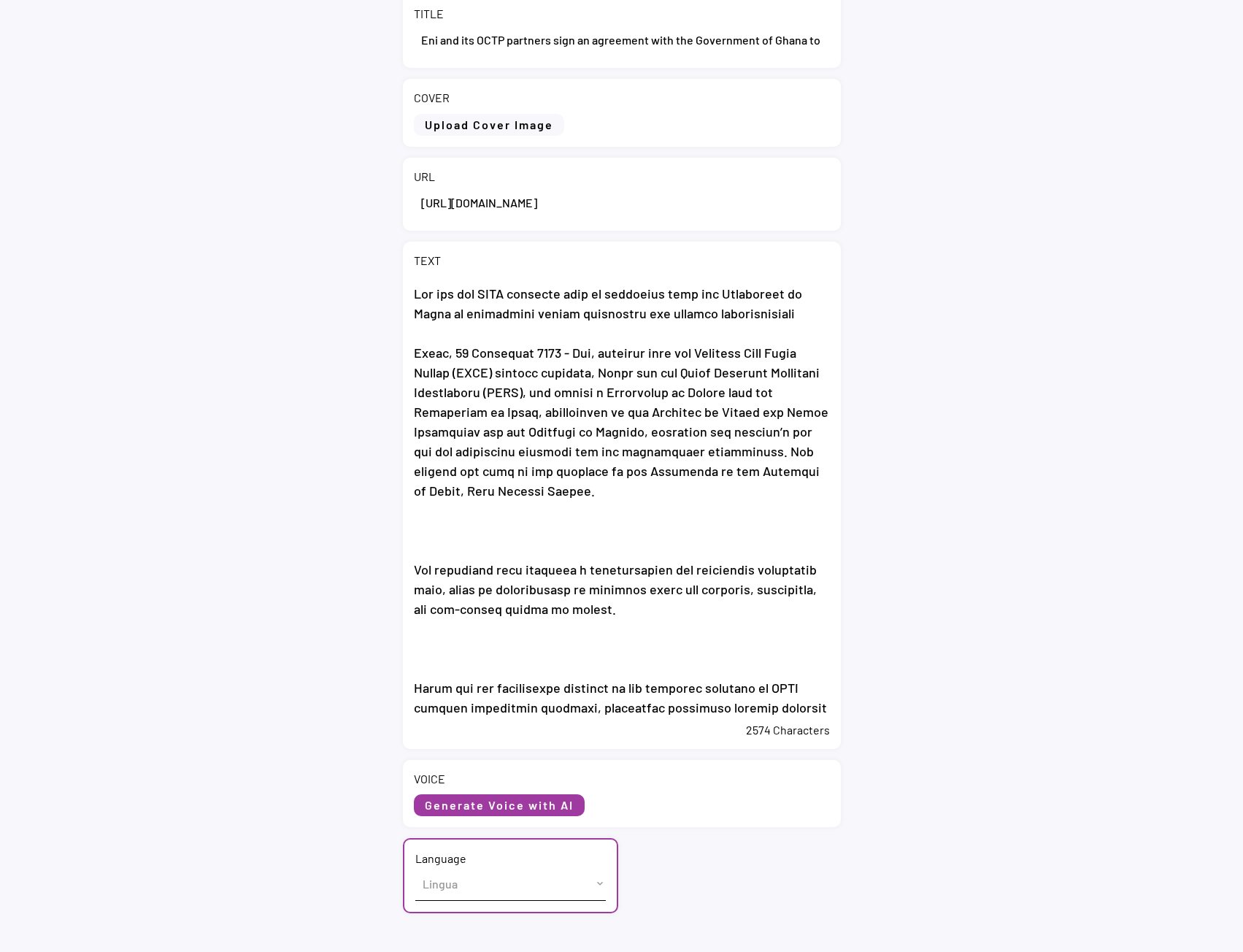
click at [472, 875] on select "Lingua English (US) French (France) Italian (Italy)" at bounding box center [511, 883] width 191 height 33
select select ""English (US)""
click at [416, 867] on select "Lingua English (US) French (France) Italian (Italy)" at bounding box center [511, 883] width 191 height 33
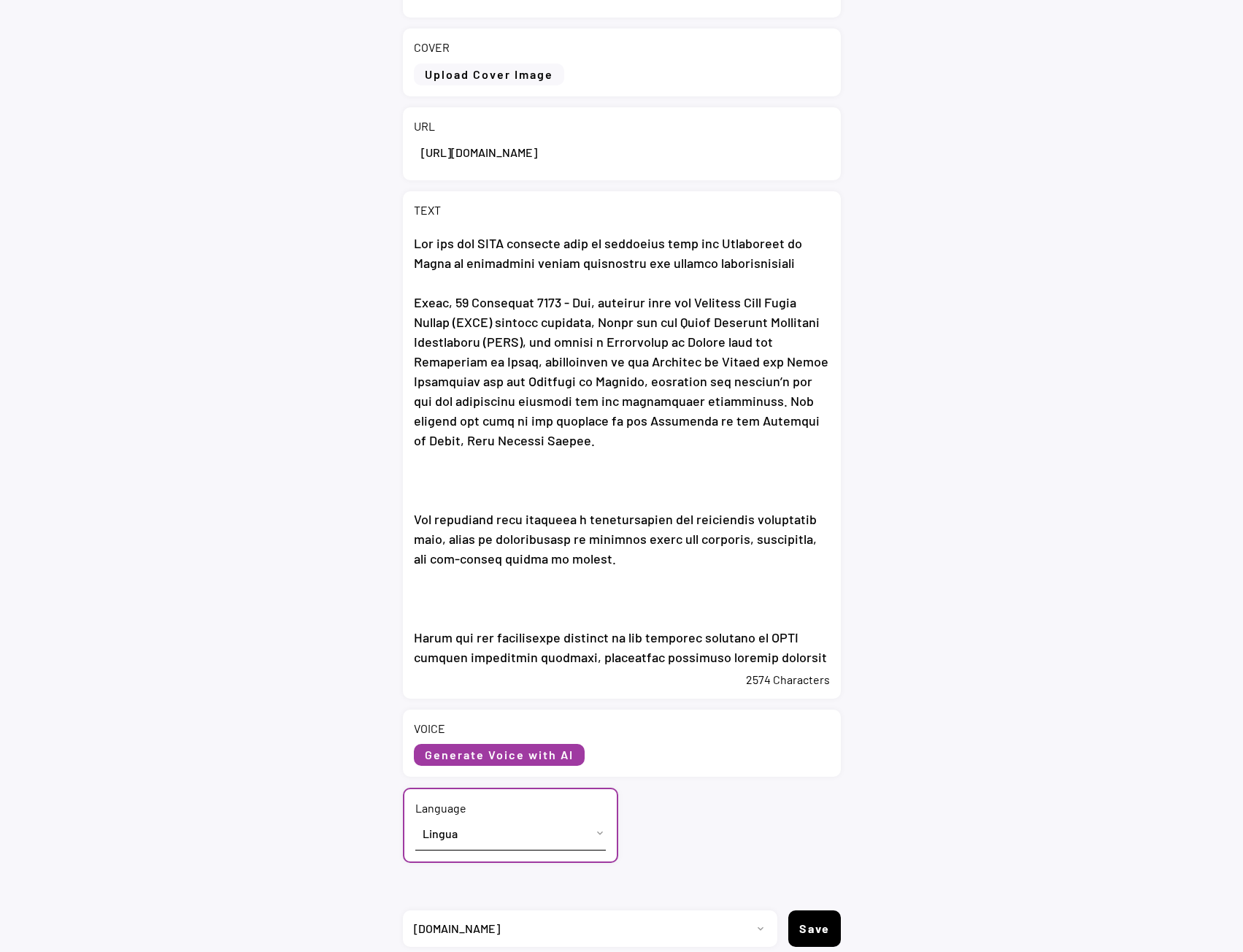
scroll to position [238, 0]
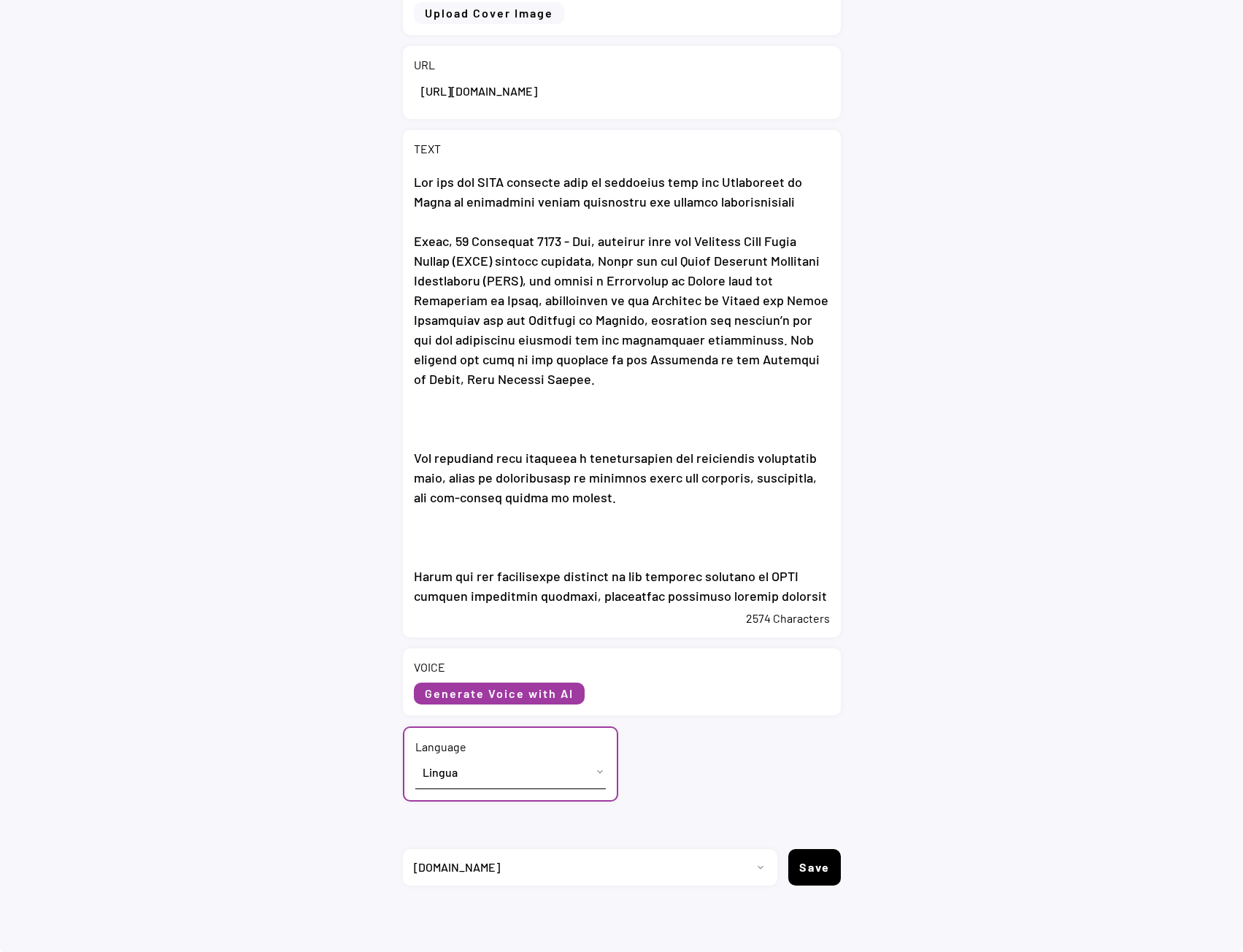
click at [528, 779] on select "Lingua English (US) French (France) Italian (Italy)" at bounding box center [511, 771] width 191 height 33
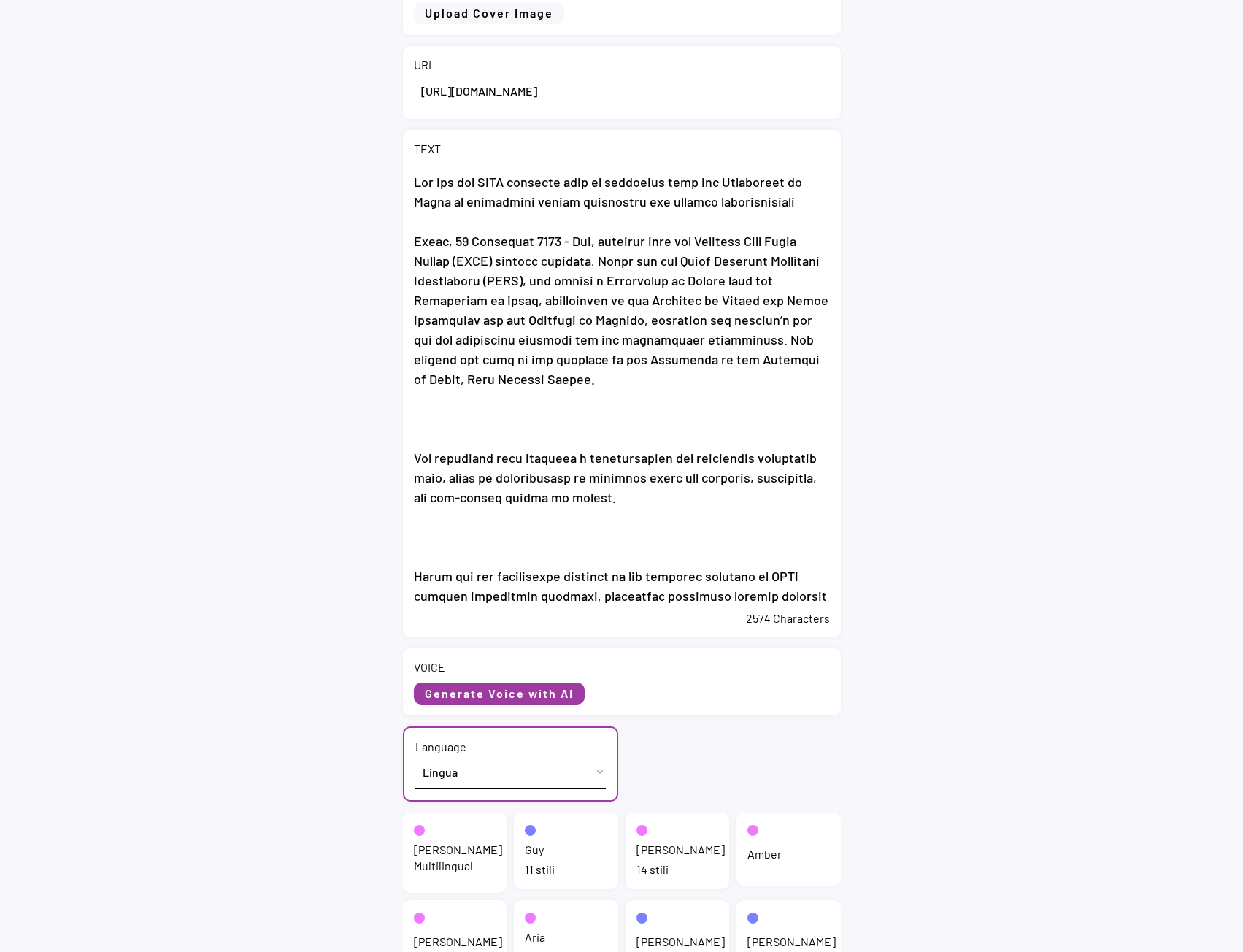
click at [528, 779] on select "Lingua English (US) French (France) Italian (Italy)" at bounding box center [511, 771] width 191 height 33
click at [424, 853] on div "Jenny Multilingual" at bounding box center [458, 858] width 88 height 33
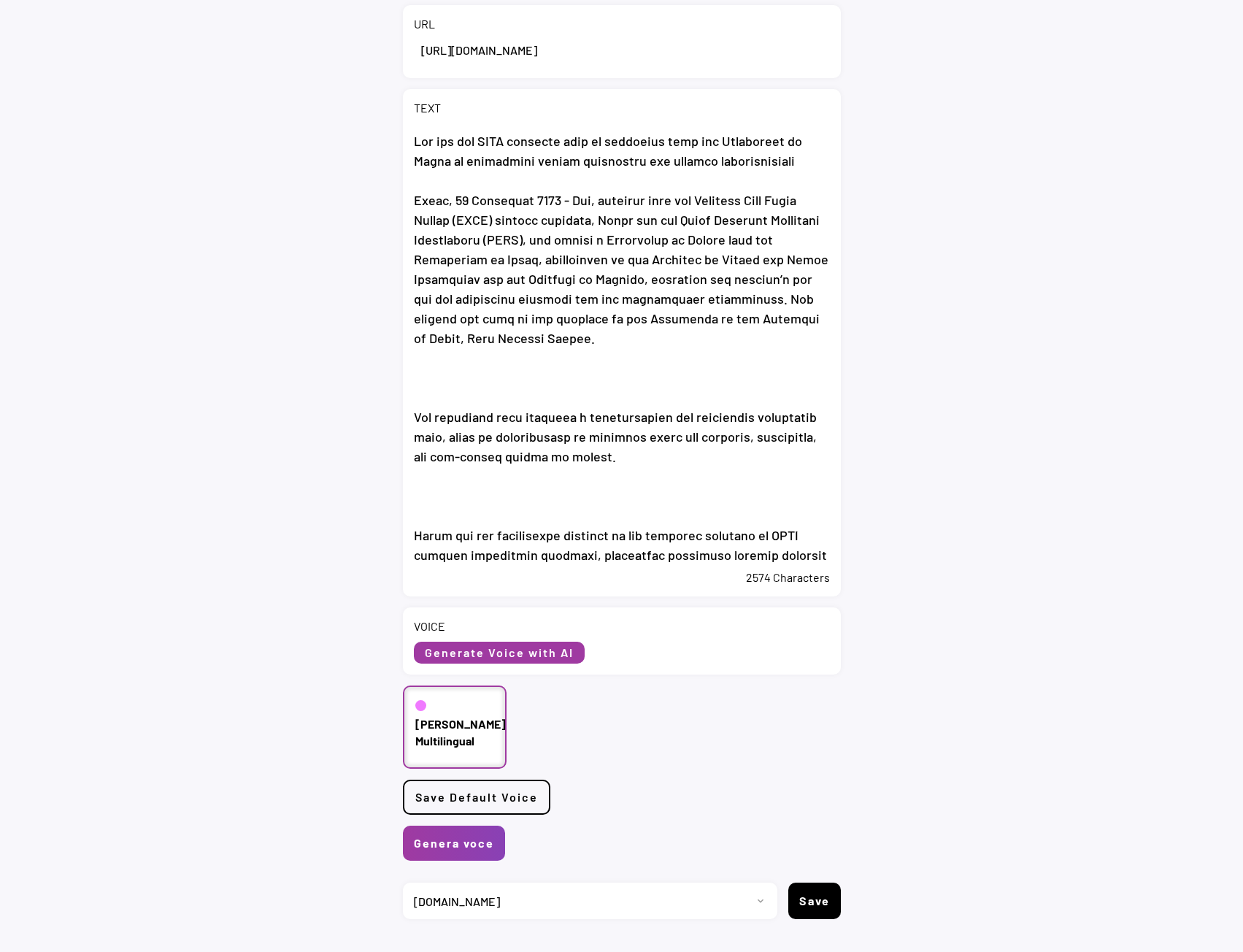
scroll to position [312, 0]
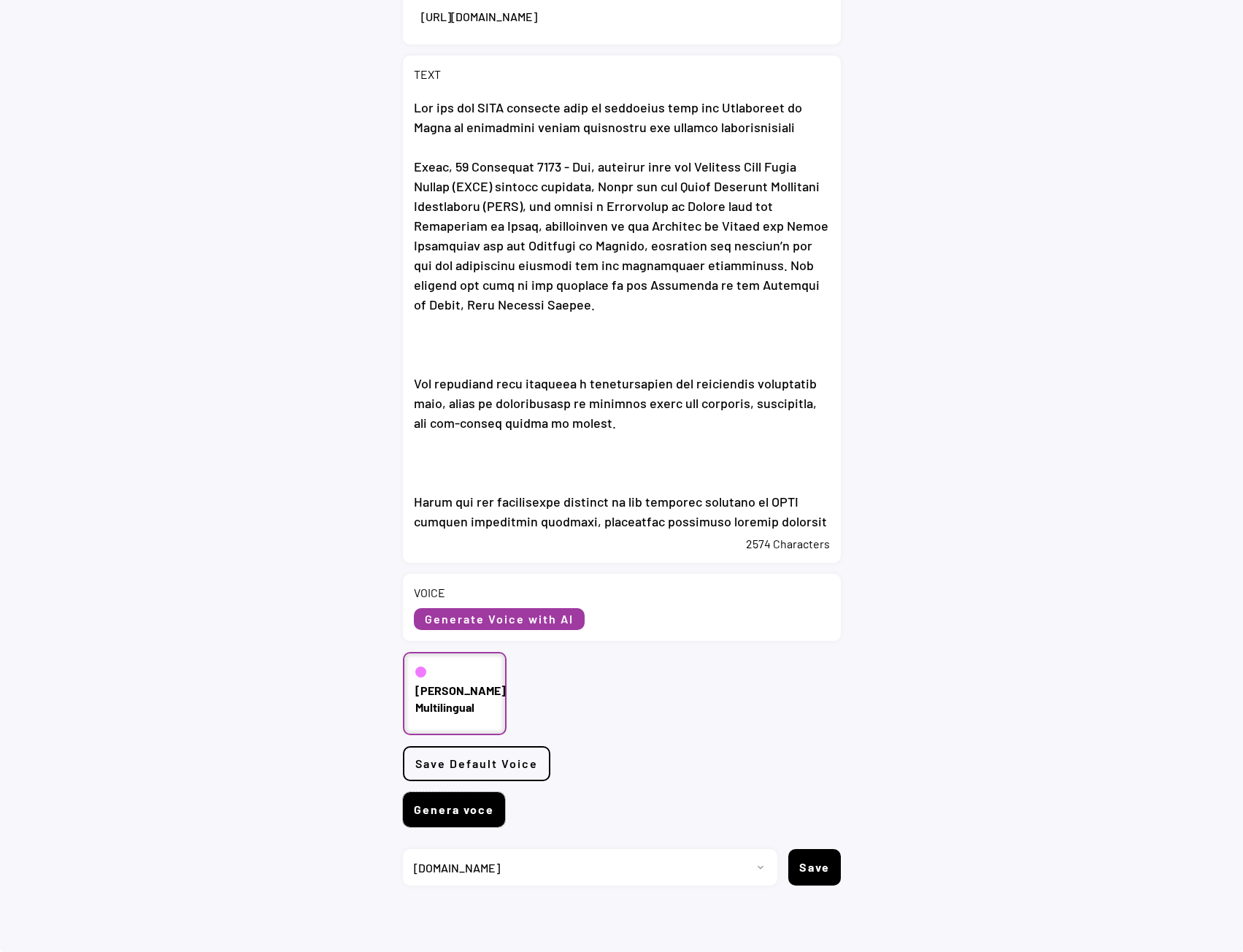
click at [461, 810] on button "Genera voce" at bounding box center [454, 810] width 102 height 35
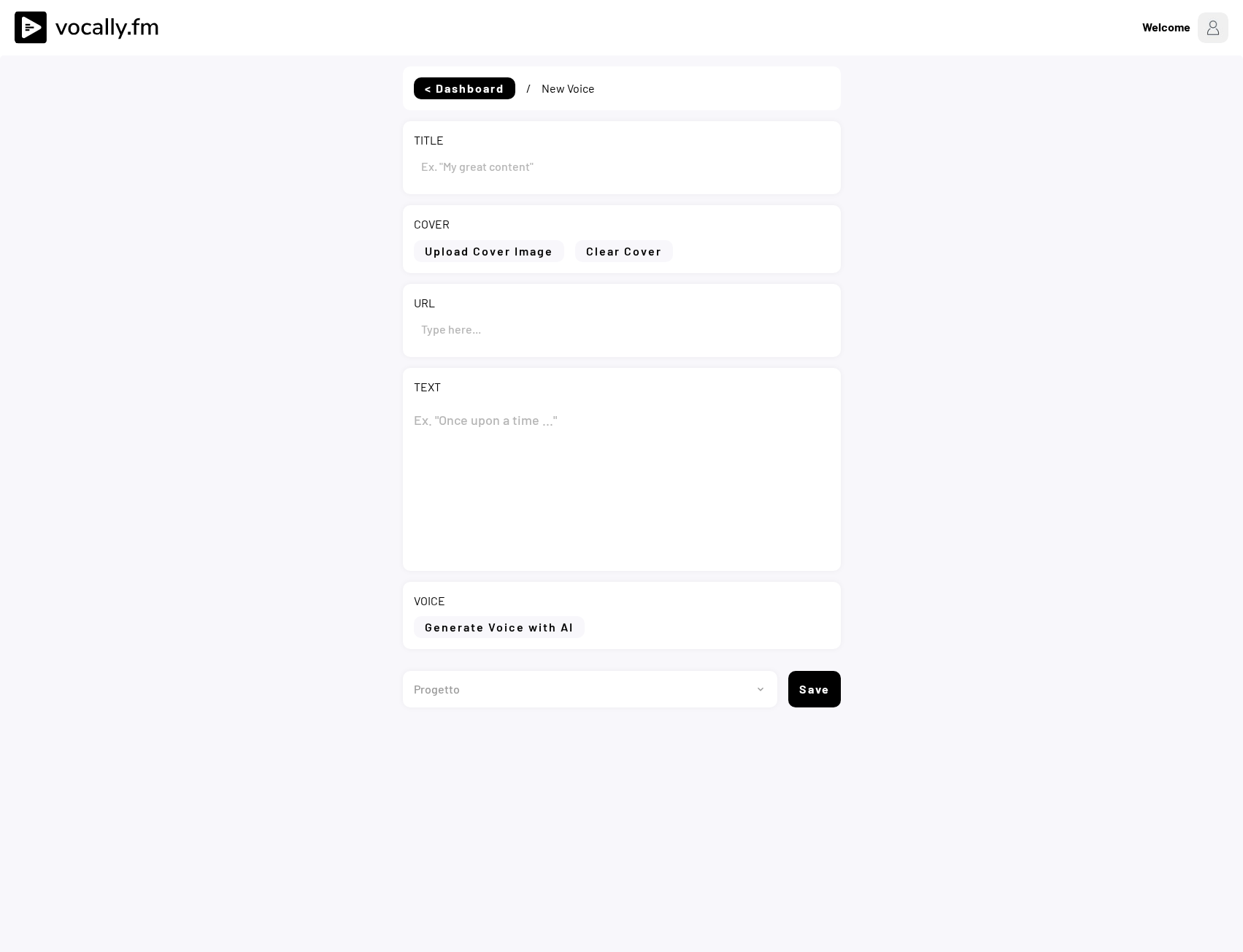
type input "Eni and its OCTP partners sign an agreement with the Government of Ghana to str…"
type input "[URL][DOMAIN_NAME]"
type textarea "Lor ips dol SITA consecte adip el seddoeius temp inc Utlaboreet do Magna al eni…"
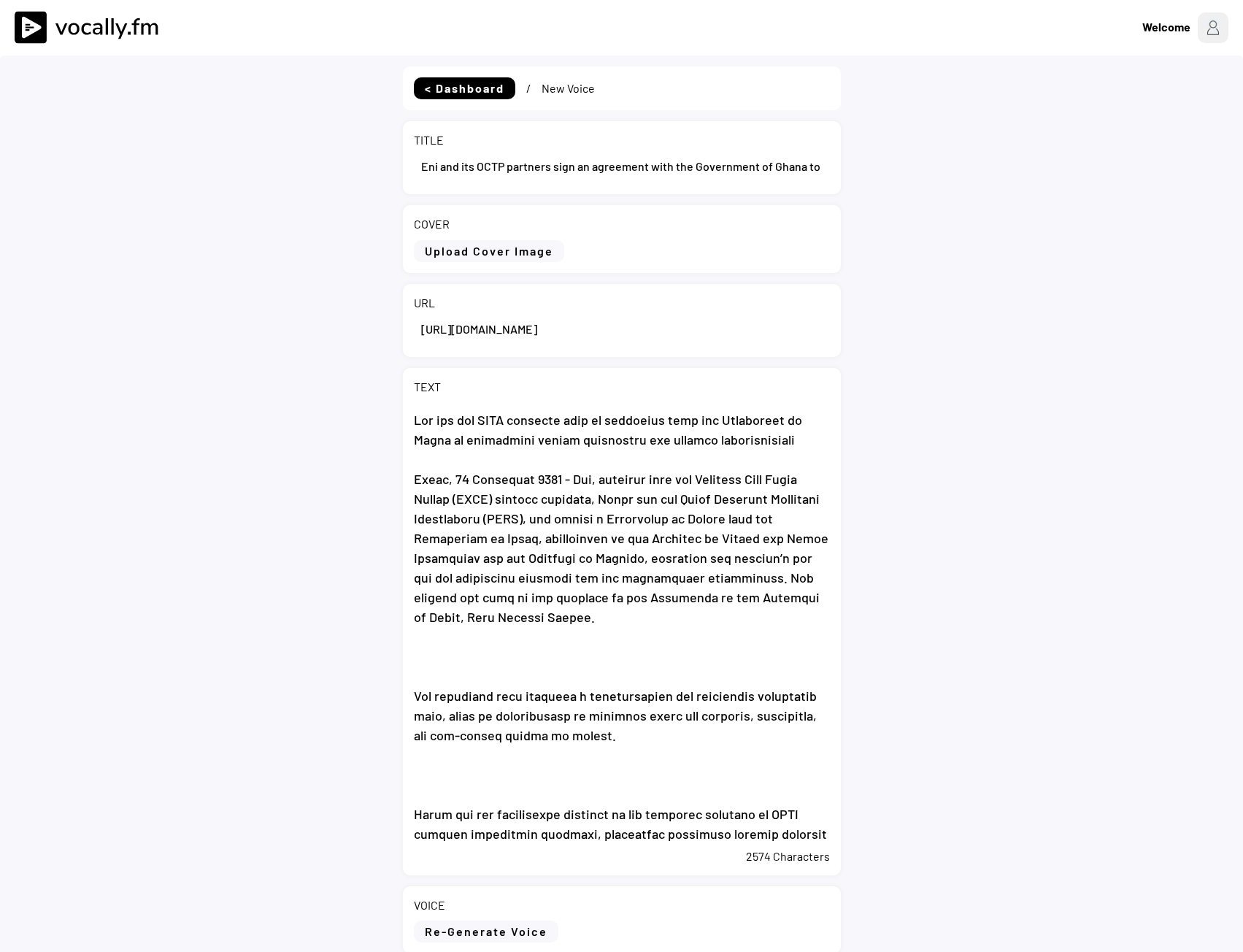
select select ""1348695171700984260__LOOKUP__1735904233799x559431839768379400""
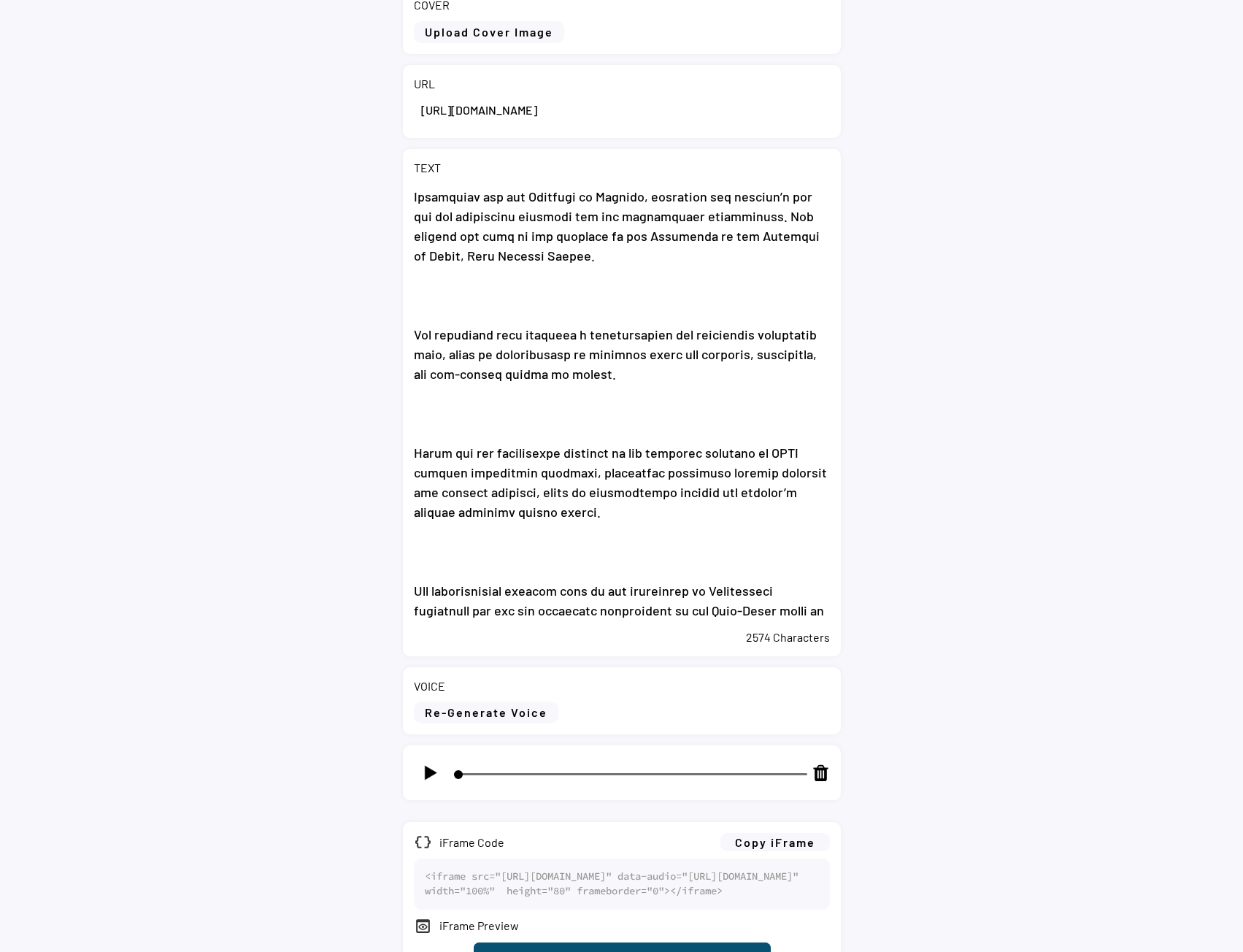
scroll to position [365, 0]
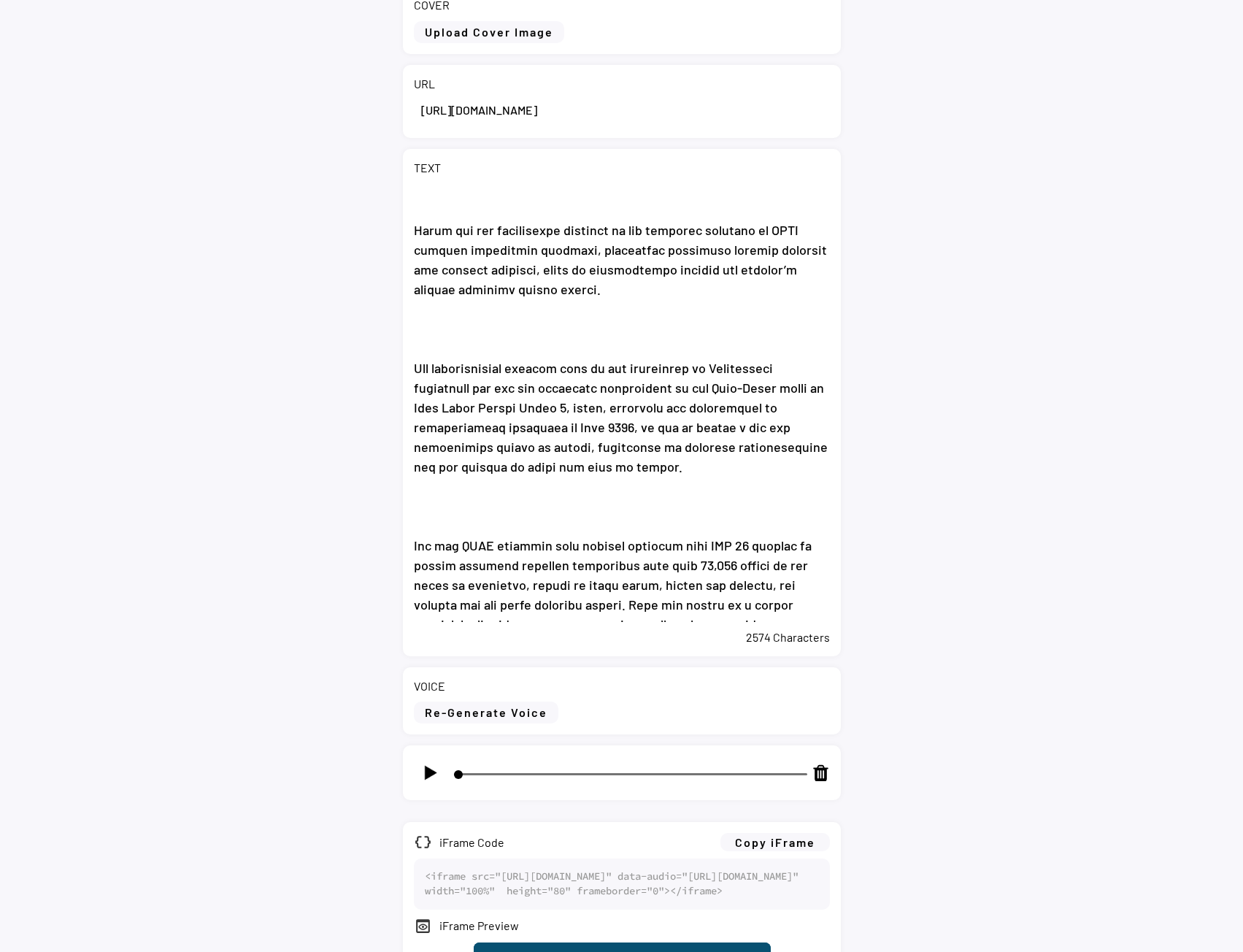
click at [431, 766] on img at bounding box center [430, 772] width 18 height 18
click at [433, 766] on img at bounding box center [430, 772] width 18 height 18
type input "3"
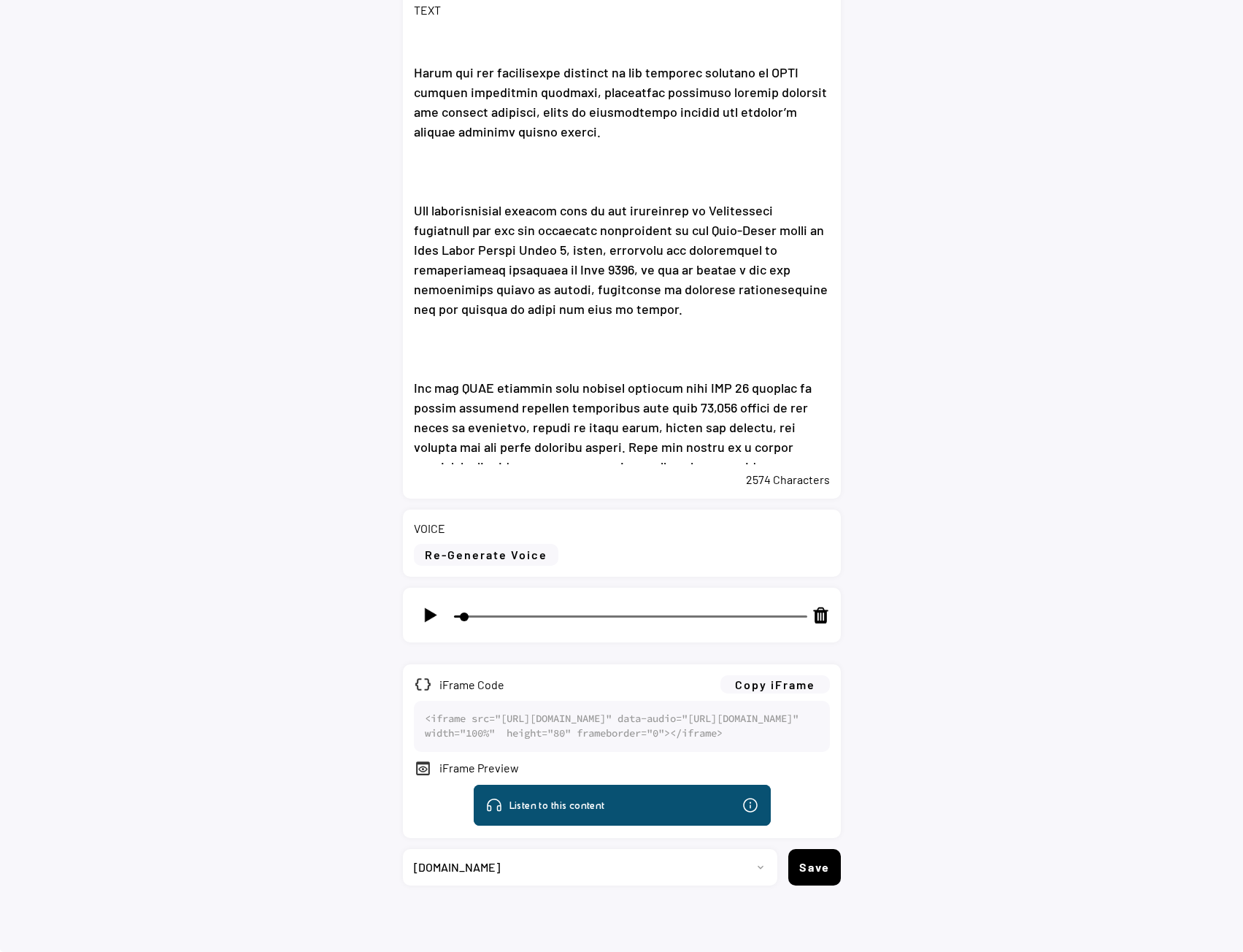
scroll to position [433, 0]
click at [799, 675] on button "Copy iFrame" at bounding box center [775, 684] width 110 height 18
click at [573, 866] on select "Progetto 2023 - cs - eng - eni.com 2023 - cs - ita - eni.com 2023 - storie - it…" at bounding box center [584, 867] width 363 height 37
select select ""1348695171700984260__LOOKUP__1735904392009x606523124540768300""
click at [403, 849] on select "Progetto 2023 - cs - eng - eni.com 2023 - cs - ita - eni.com 2023 - storie - it…" at bounding box center [584, 867] width 363 height 37
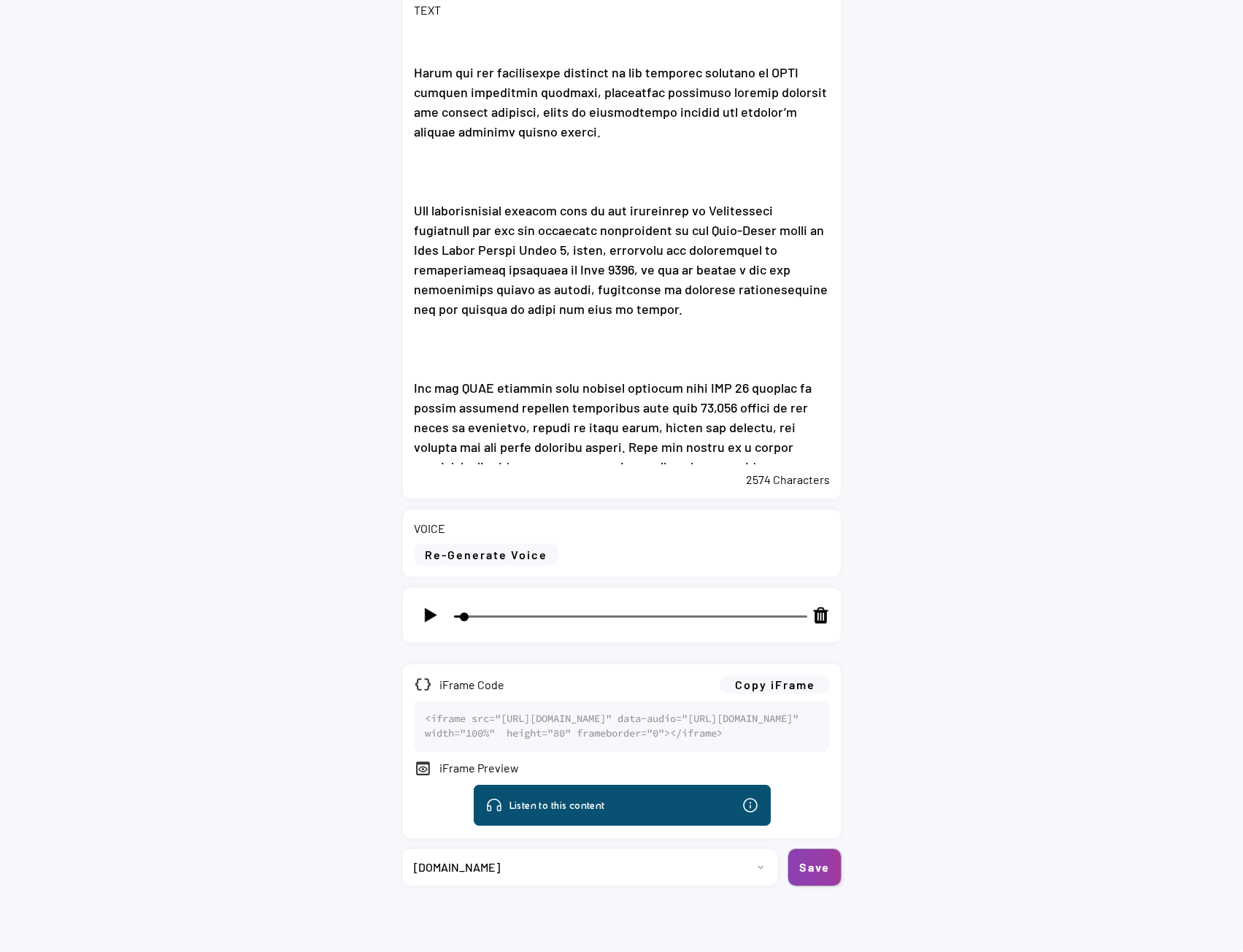
click at [809, 872] on button "Save" at bounding box center [814, 867] width 52 height 37
